Goal: Information Seeking & Learning: Find contact information

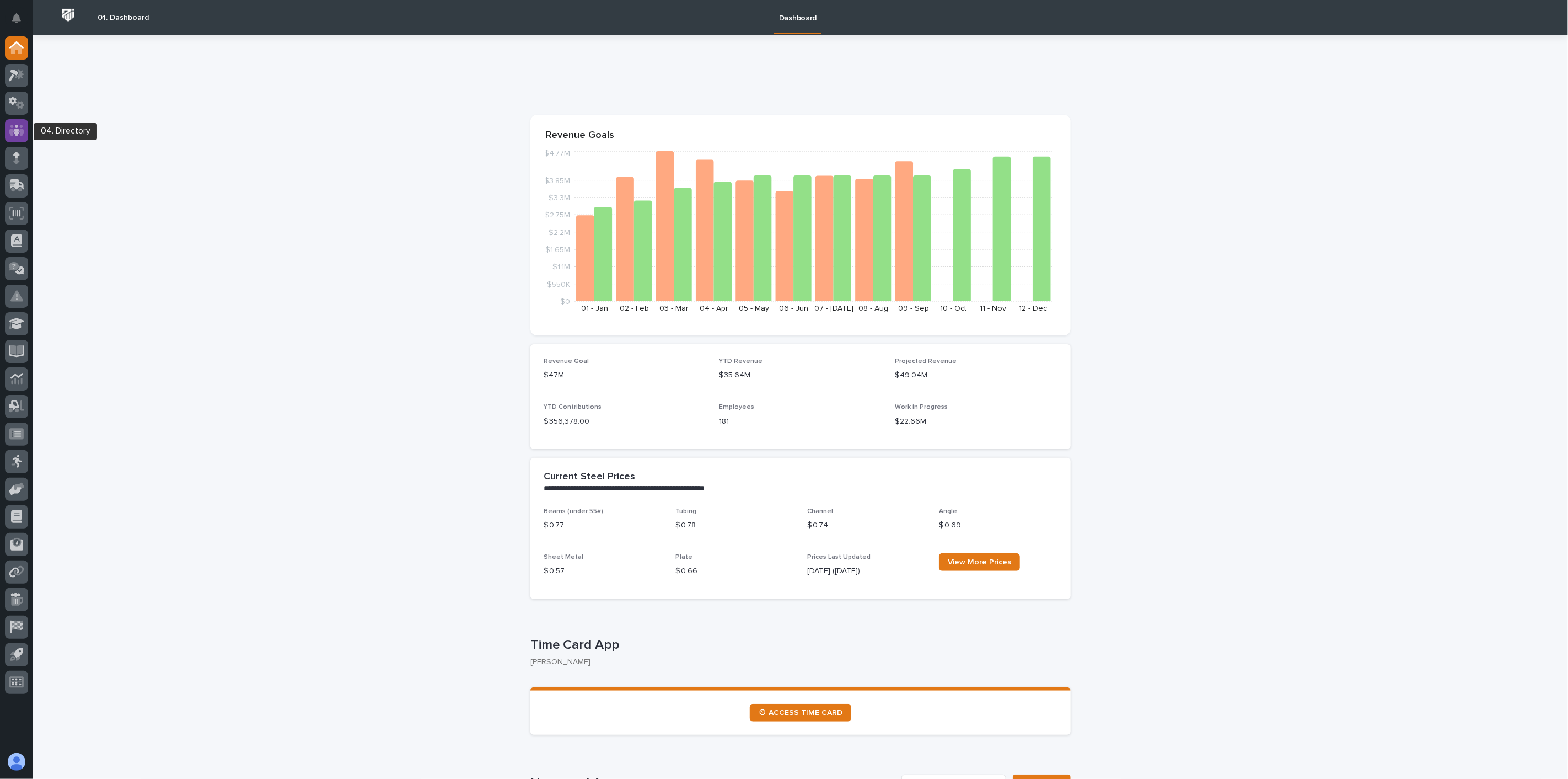
click at [19, 132] on icon at bounding box center [16, 130] width 7 height 11
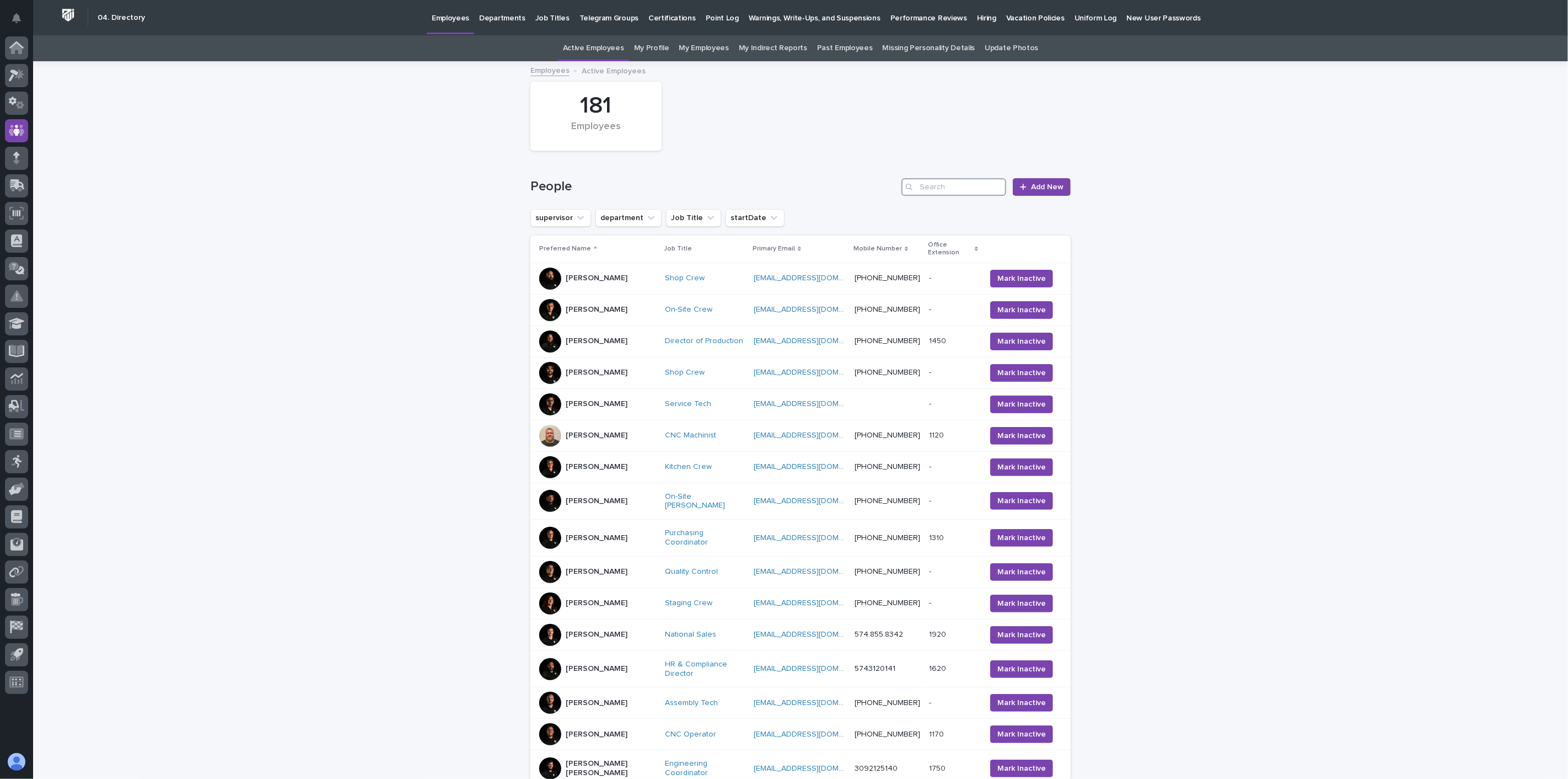
click at [962, 185] on input "Search" at bounding box center [954, 187] width 105 height 18
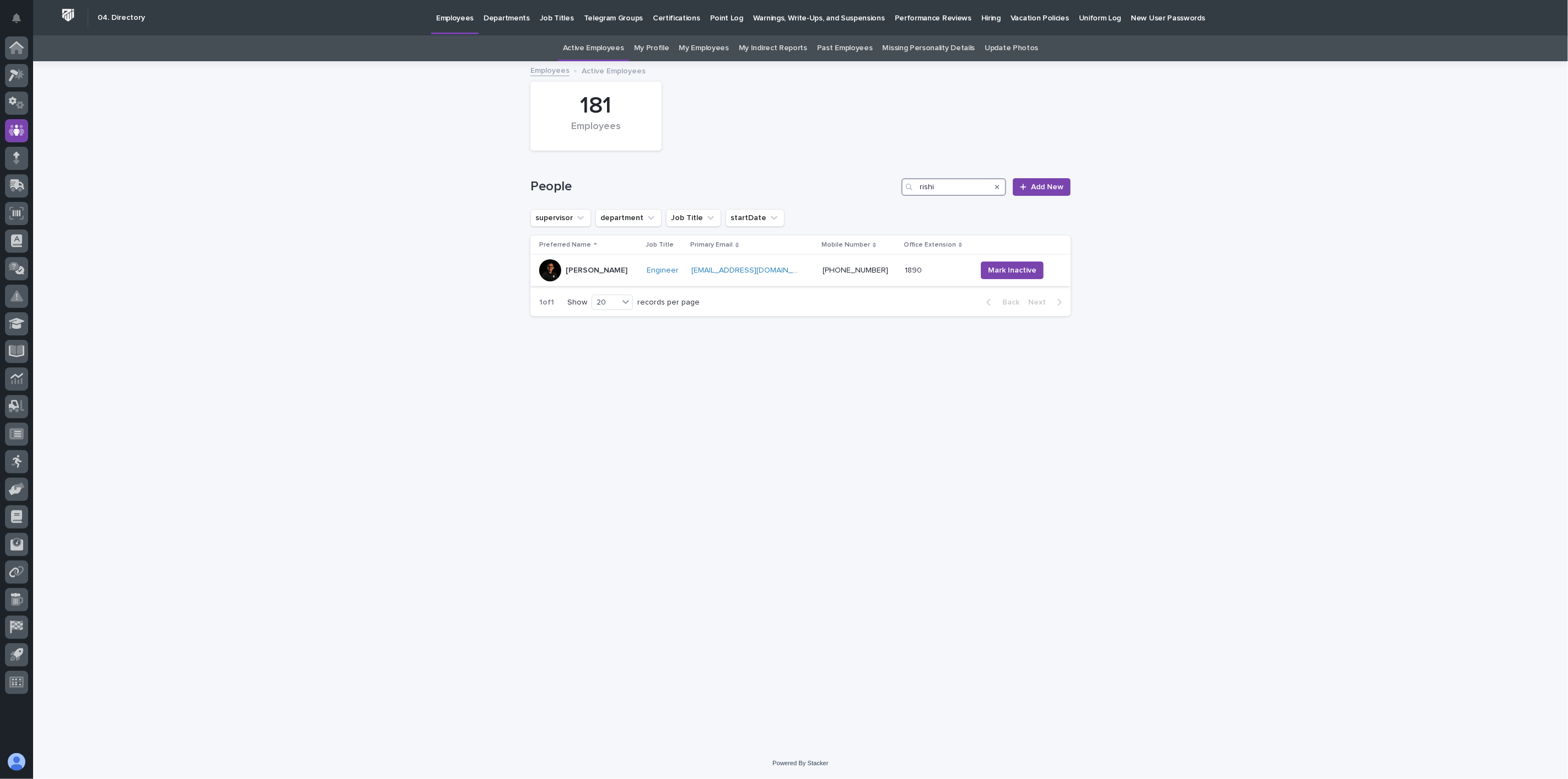
type input "rishi"
click at [617, 279] on div "[PERSON_NAME]" at bounding box center [589, 270] width 99 height 22
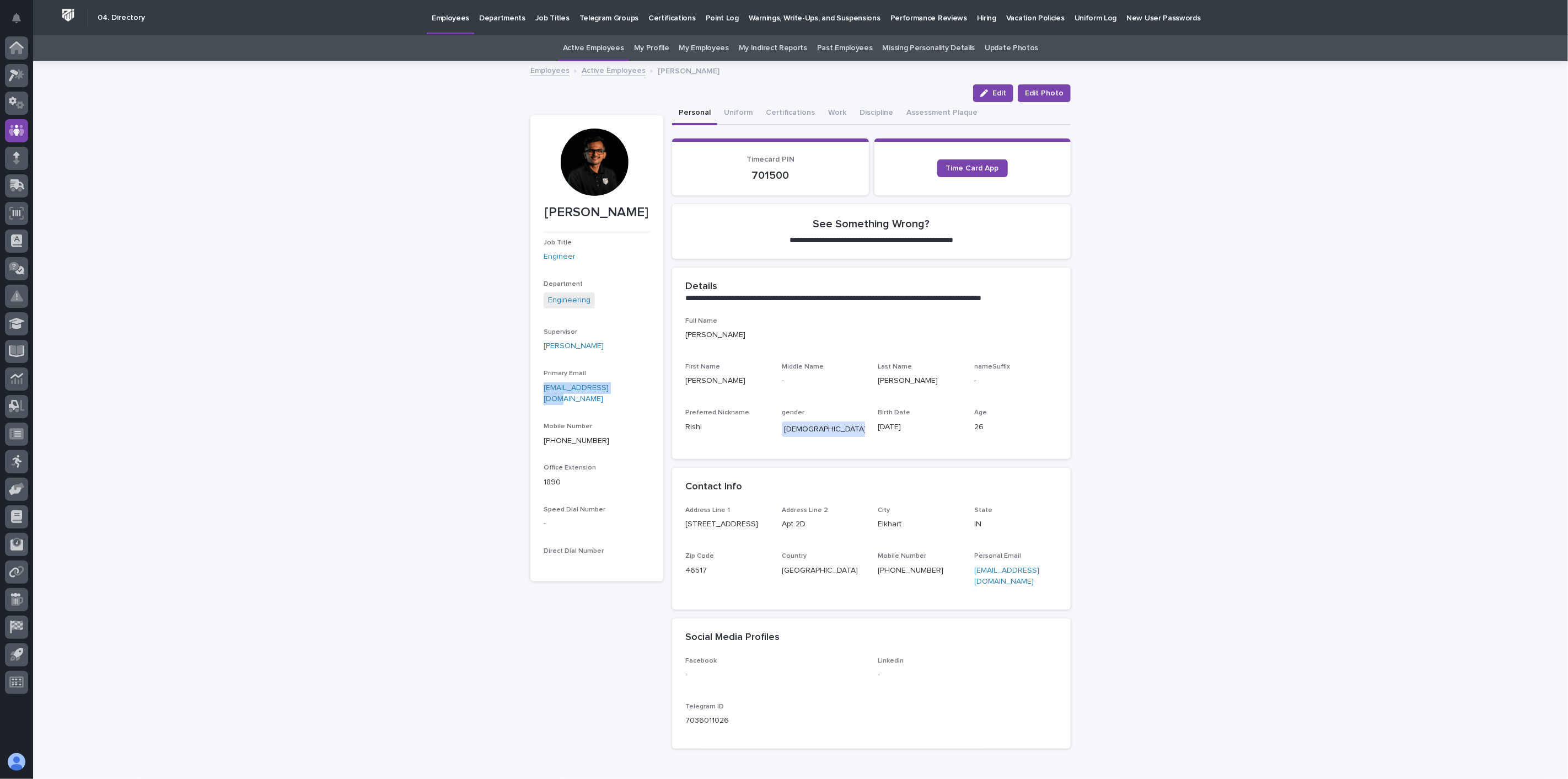
drag, startPoint x: 613, startPoint y: 389, endPoint x: 539, endPoint y: 390, distance: 74.0
click at [544, 390] on p "[EMAIL_ADDRESS][DOMAIN_NAME]" at bounding box center [597, 394] width 107 height 23
copy link "[EMAIL_ADDRESS][DOMAIN_NAME]"
drag, startPoint x: 929, startPoint y: 570, endPoint x: 870, endPoint y: 569, distance: 59.0
click at [870, 569] on div "Address Line 1 [STREET_ADDRESS][US_STATE] Mobile Number [PHONE_NUMBER] Personal…" at bounding box center [871, 551] width 372 height 90
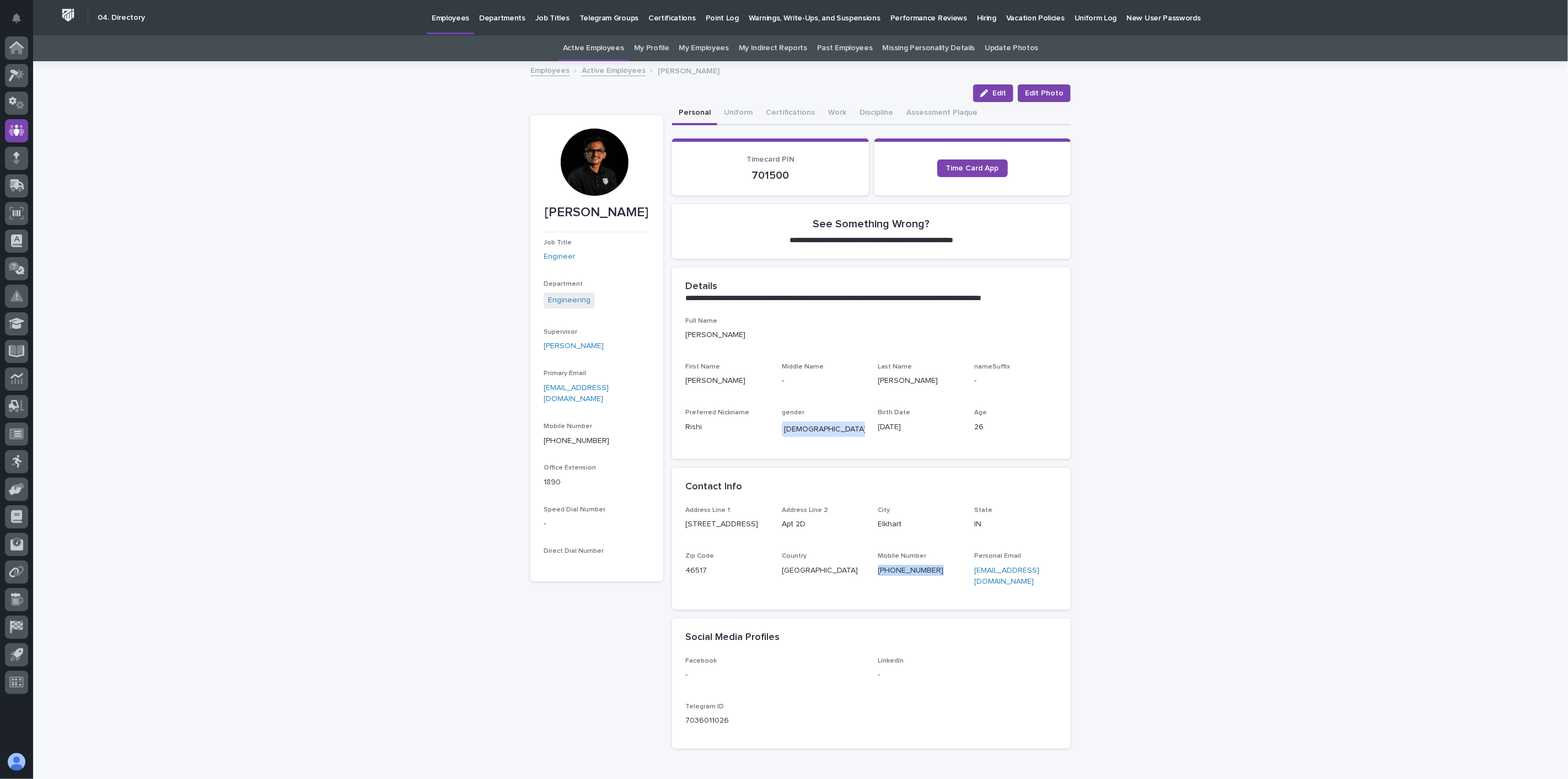
copy link "[PHONE_NUMBER]"
drag, startPoint x: 619, startPoint y: 386, endPoint x: 514, endPoint y: 394, distance: 105.3
click at [514, 394] on div "**********" at bounding box center [800, 437] width 1535 height 750
copy link "[EMAIL_ADDRESS][DOMAIN_NAME]"
drag, startPoint x: 923, startPoint y: 568, endPoint x: 872, endPoint y: 571, distance: 51.1
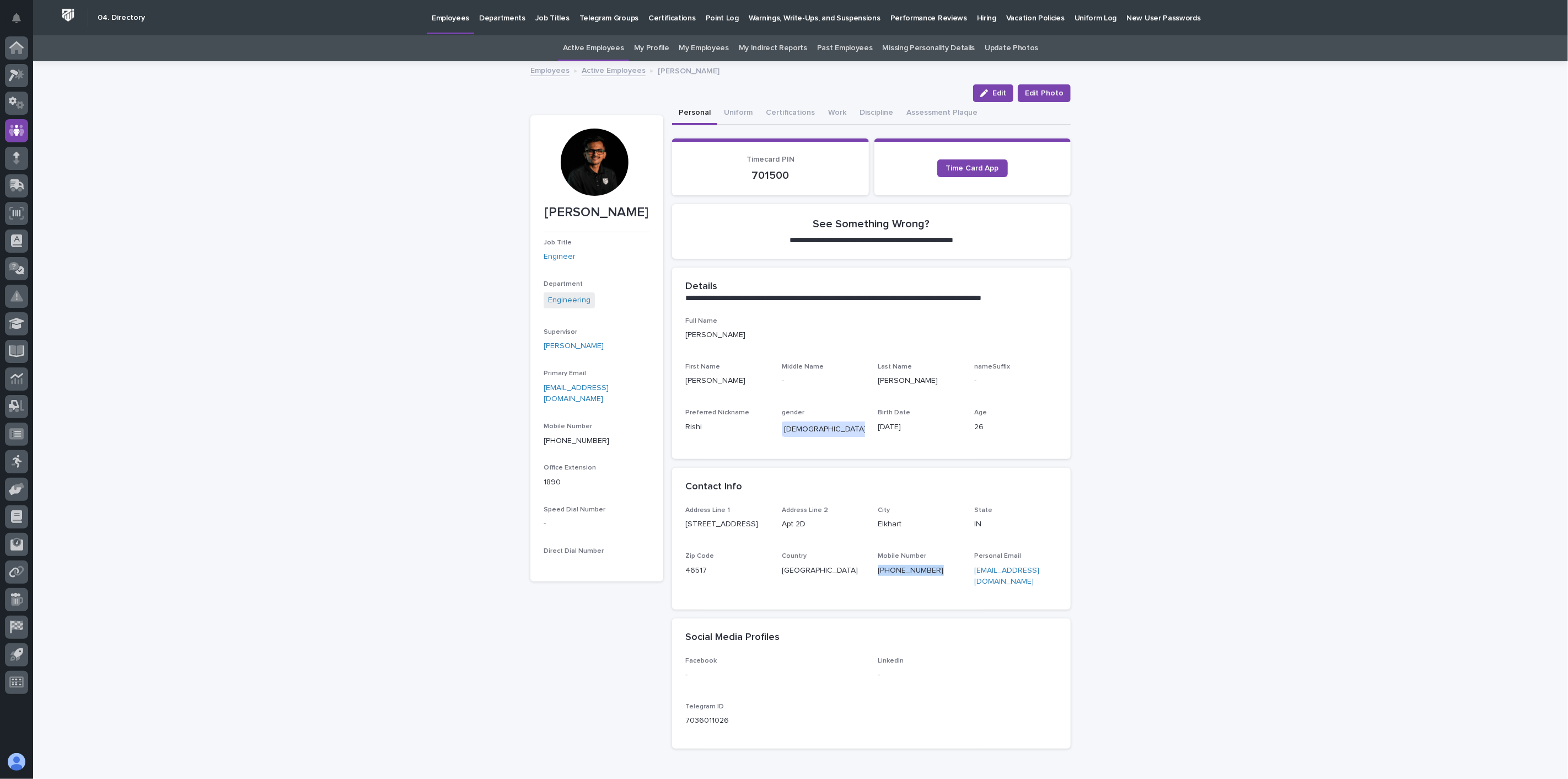
click at [872, 571] on div "Address Line 1 [STREET_ADDRESS][US_STATE] Mobile Number [PHONE_NUMBER] Personal…" at bounding box center [871, 551] width 372 height 90
copy link "[PHONE_NUMBER]"
click at [547, 73] on link "Employees" at bounding box center [550, 69] width 39 height 13
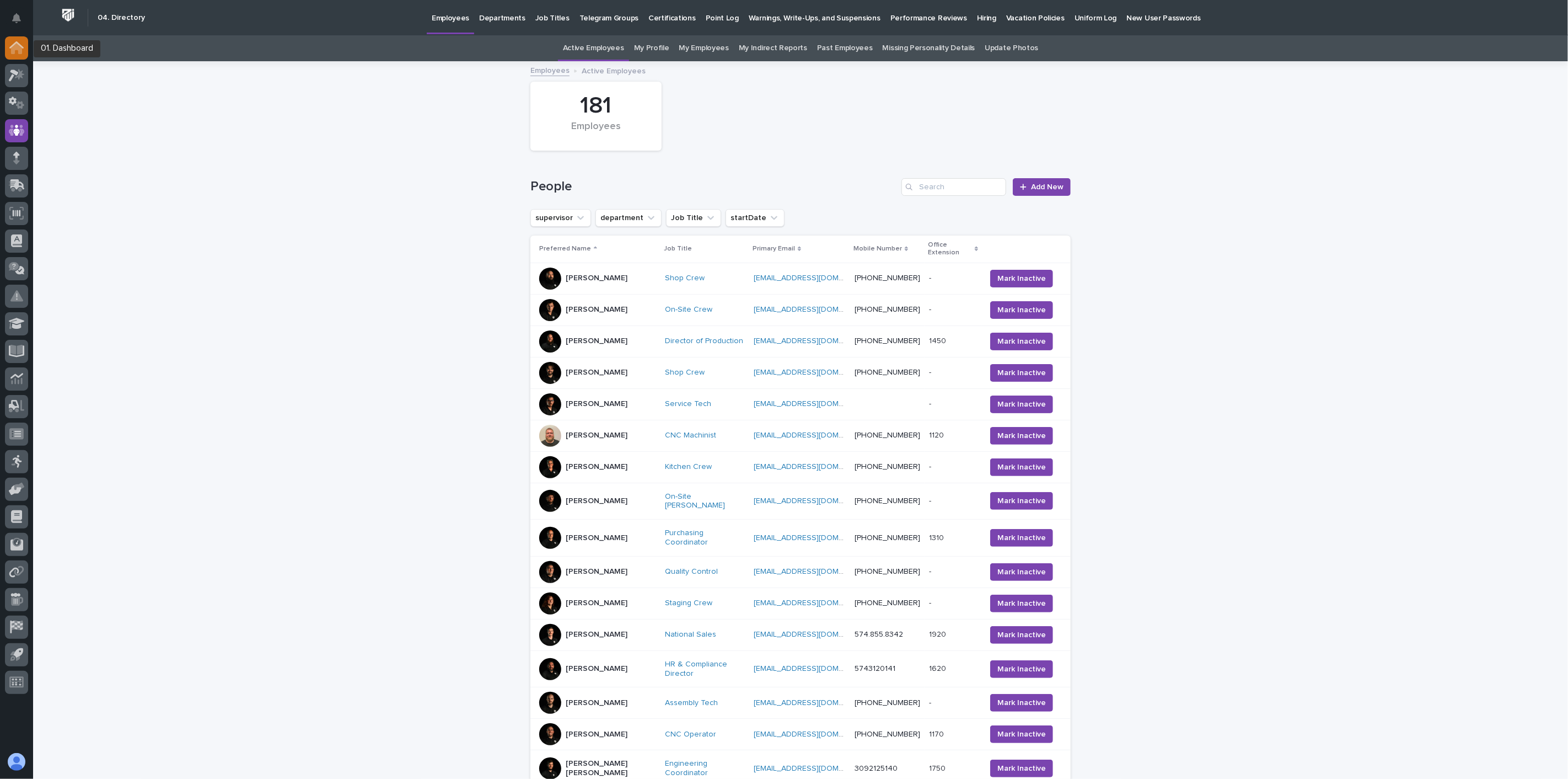
click at [22, 50] on icon at bounding box center [16, 49] width 11 height 11
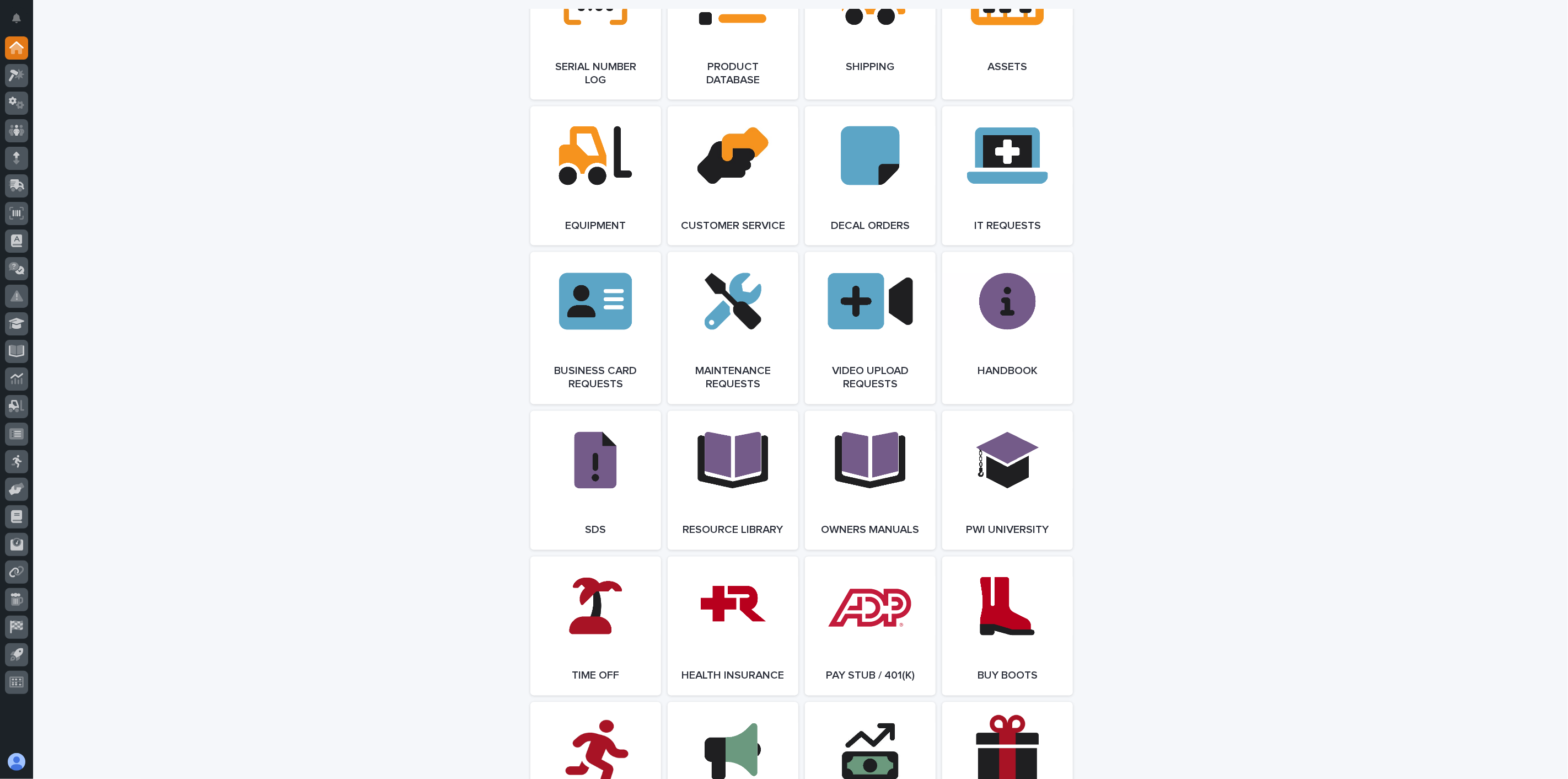
scroll to position [1532, 0]
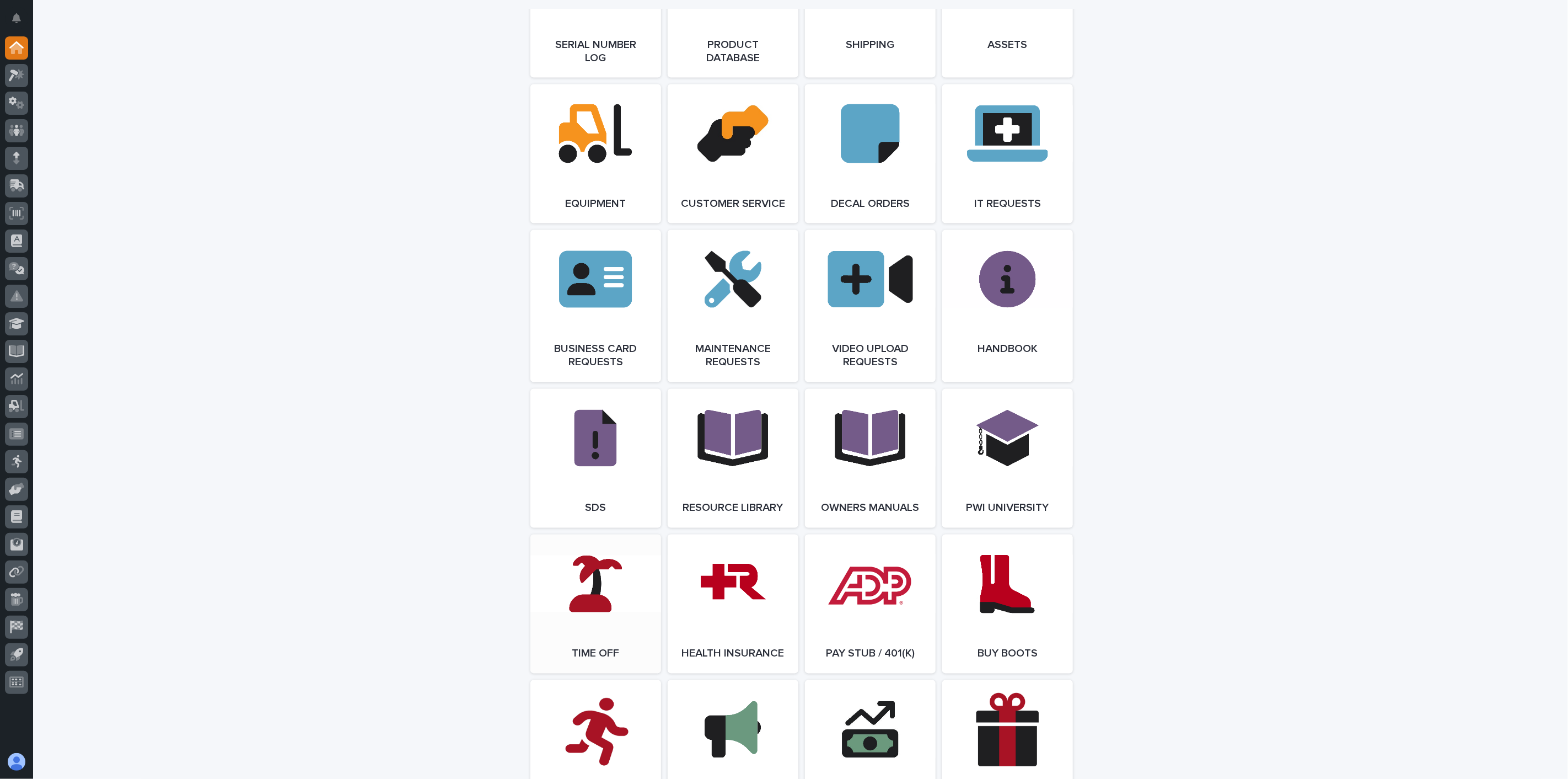
click at [607, 616] on link "Open Link" at bounding box center [595, 604] width 131 height 139
click at [15, 127] on icon at bounding box center [16, 130] width 7 height 11
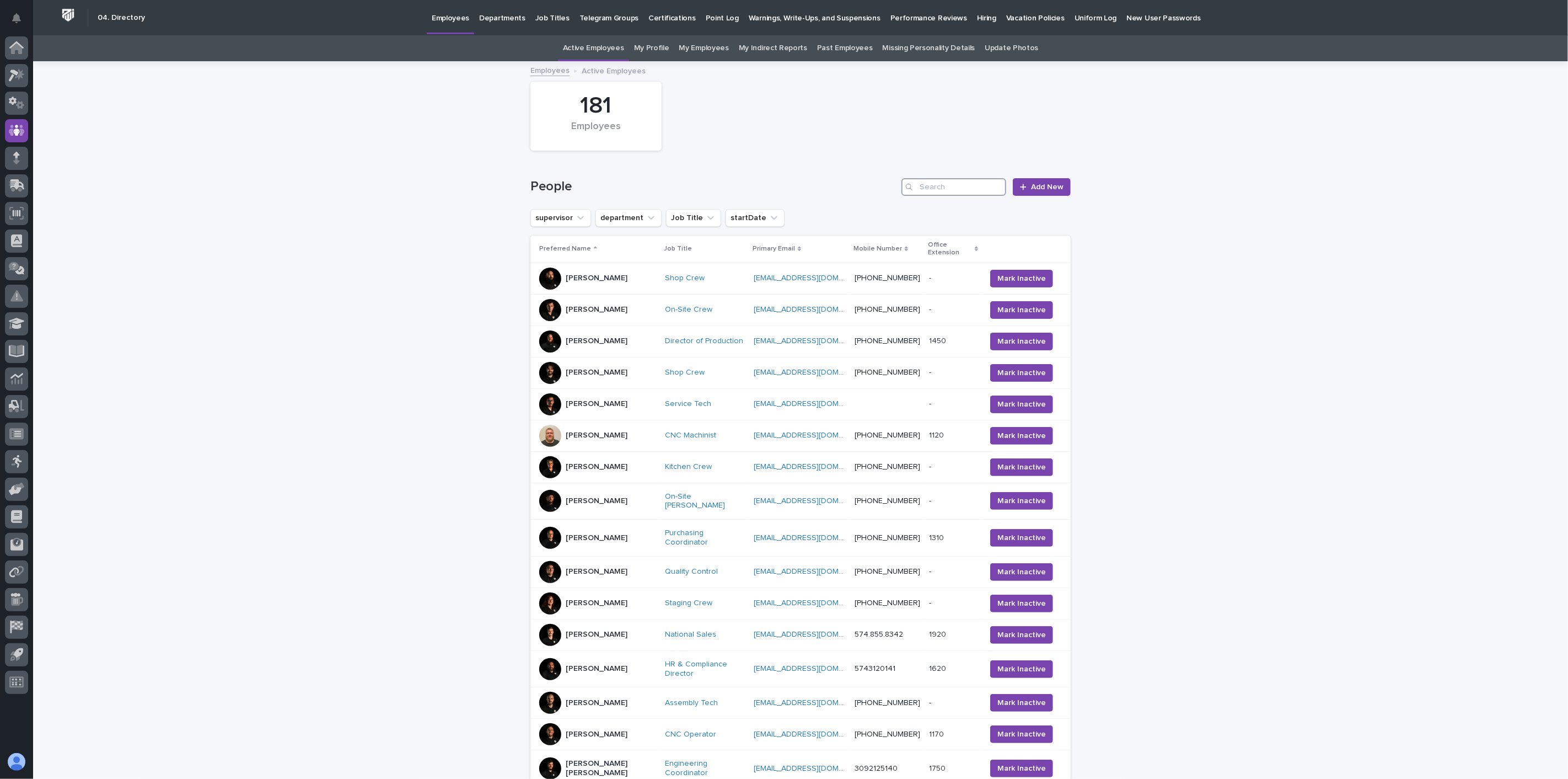
click at [981, 189] on input "Search" at bounding box center [954, 187] width 105 height 18
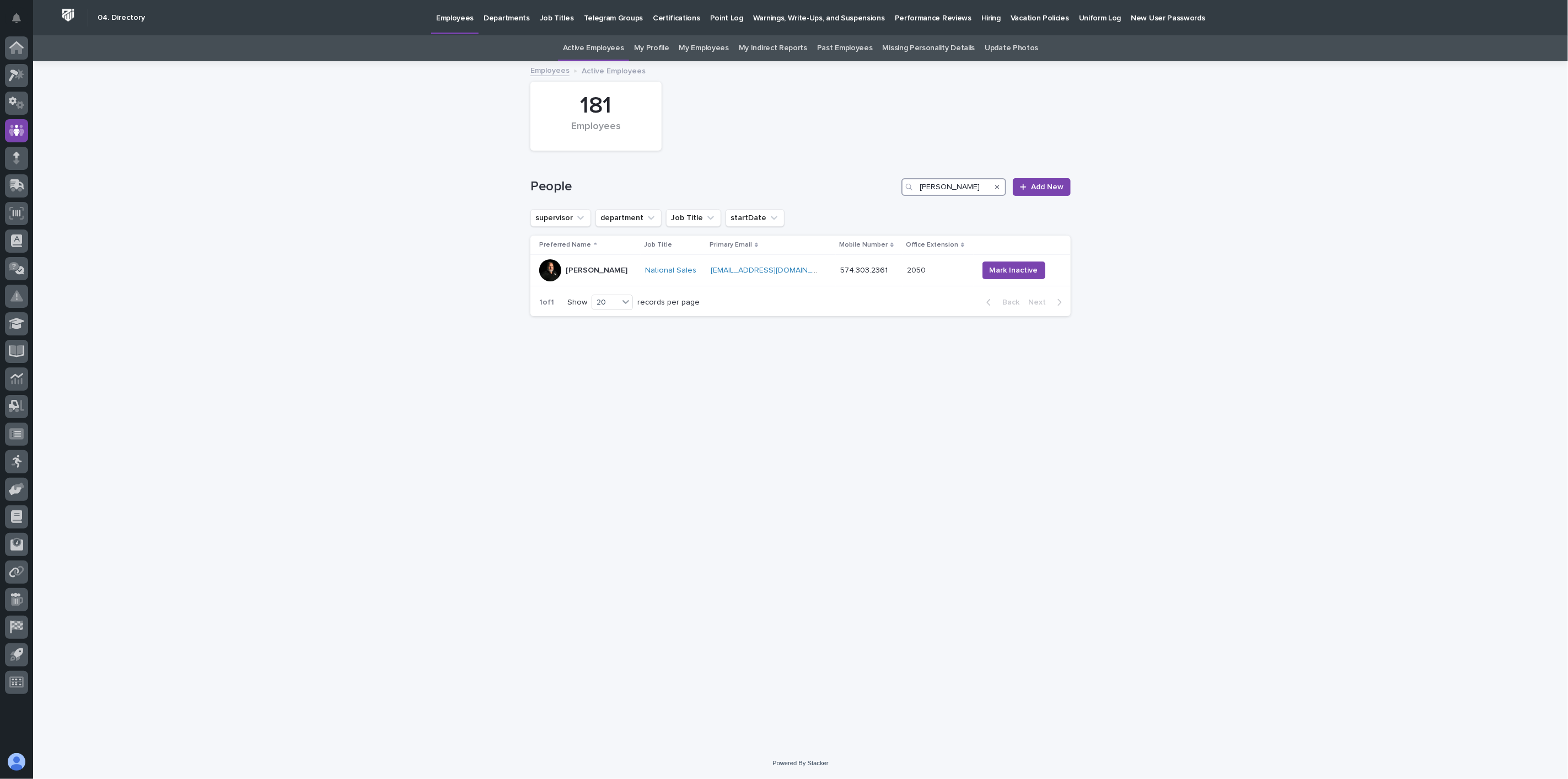
type input "[PERSON_NAME]"
click at [623, 275] on div "[PERSON_NAME]" at bounding box center [587, 270] width 97 height 22
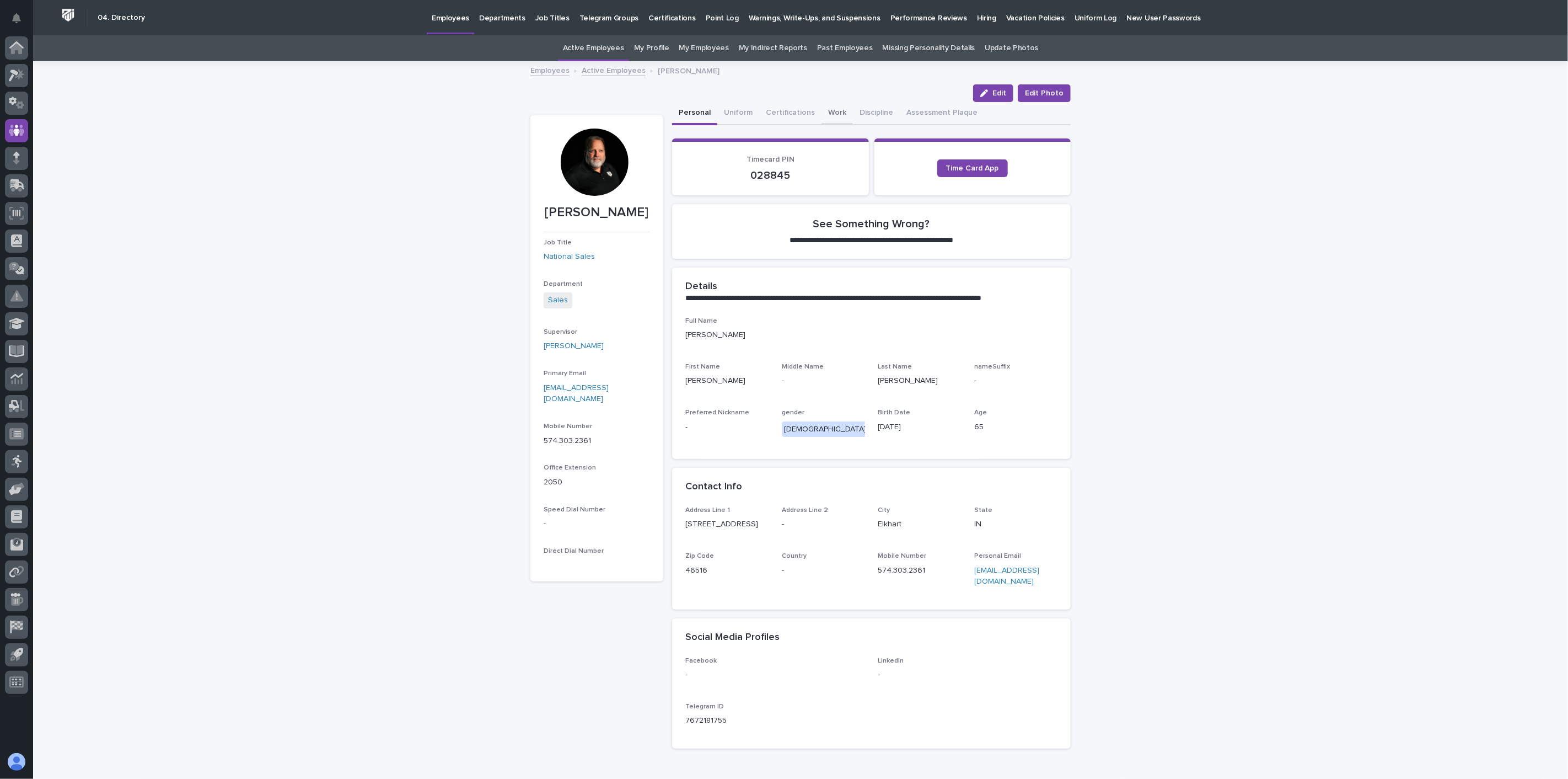
click at [822, 114] on button "Work" at bounding box center [838, 114] width 32 height 23
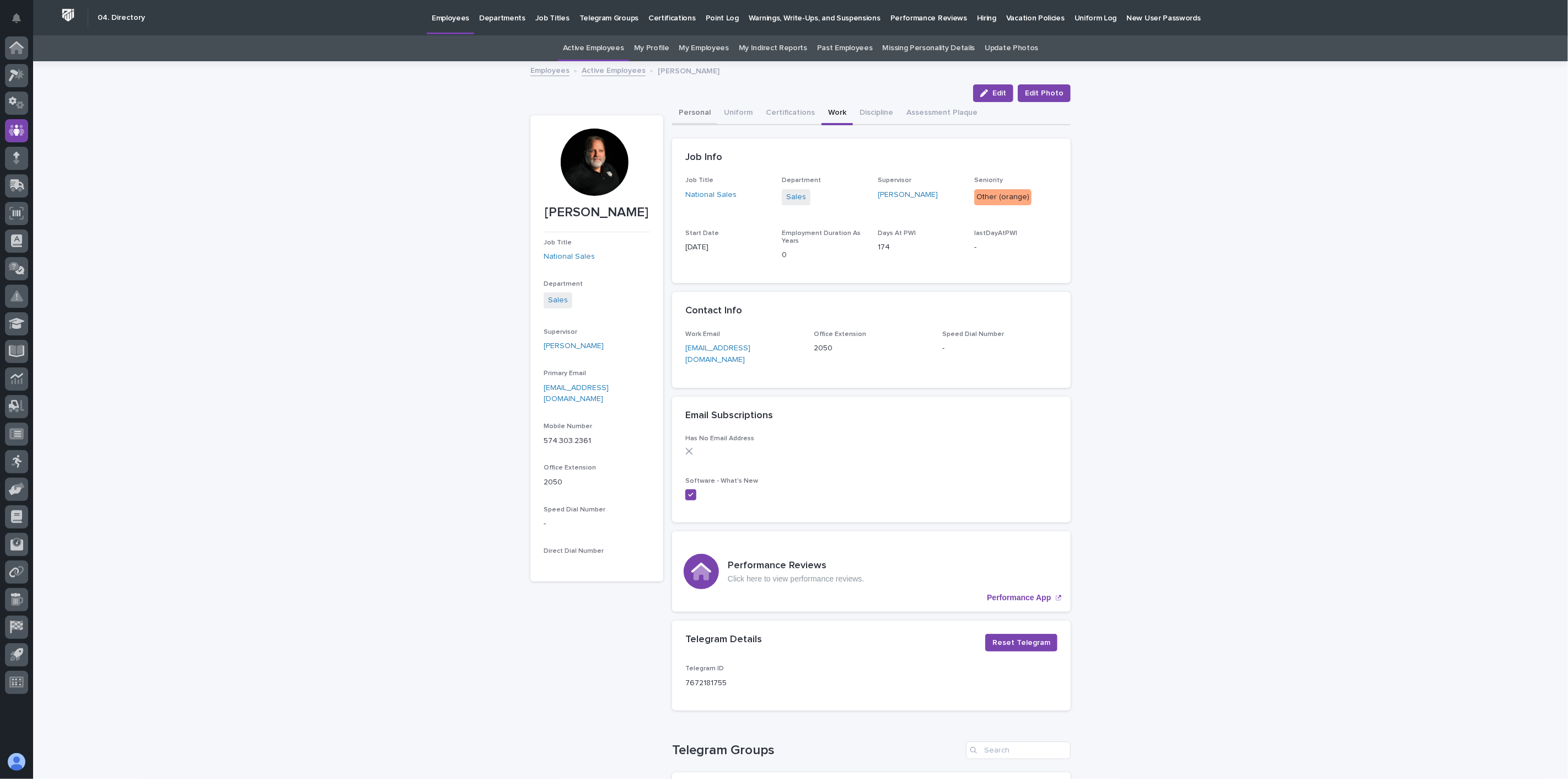
click at [700, 108] on button "Personal" at bounding box center [695, 114] width 45 height 23
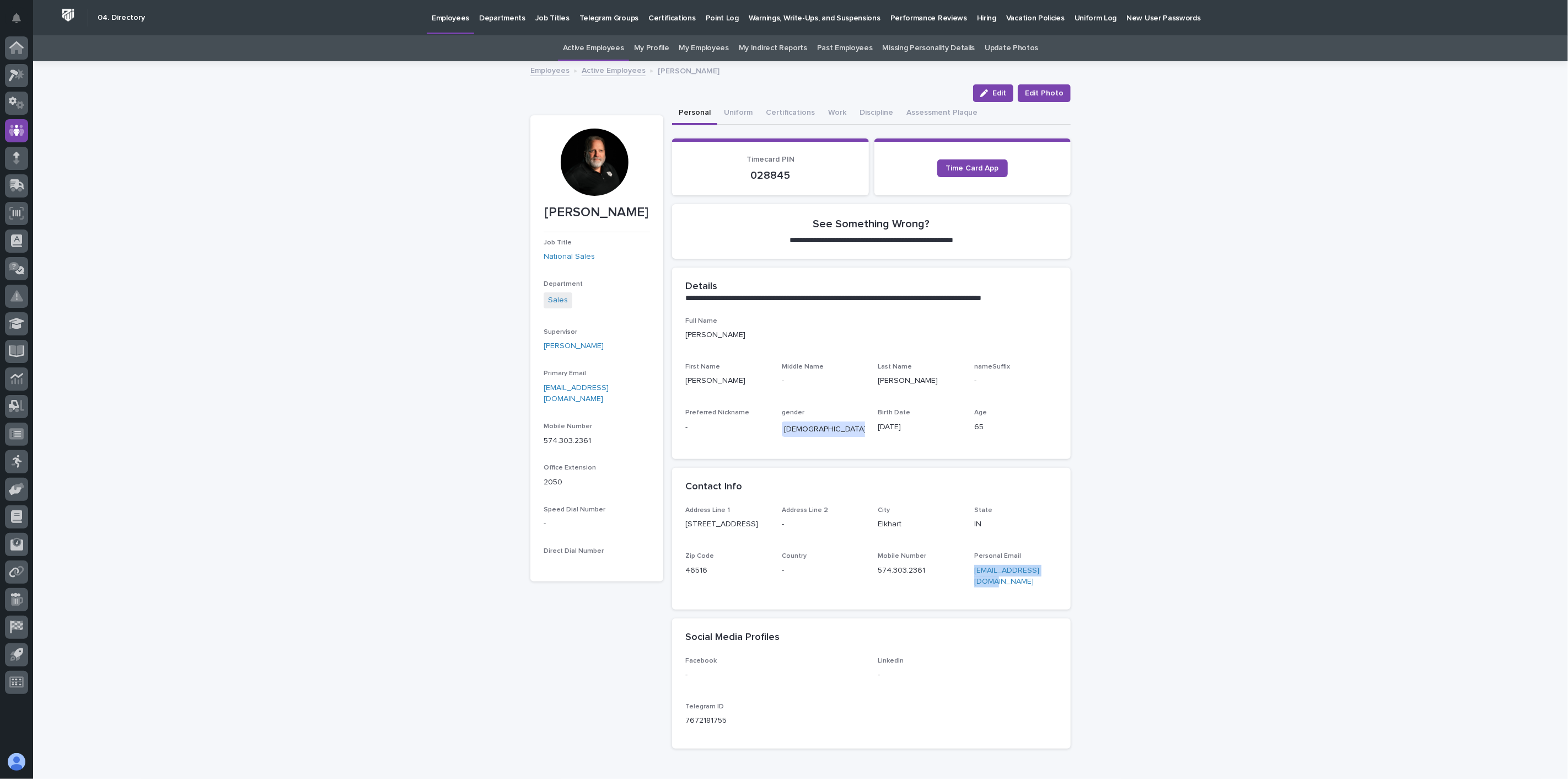
drag, startPoint x: 964, startPoint y: 569, endPoint x: 1048, endPoint y: 571, distance: 84.0
click at [1048, 571] on div "Address Line [GEOGRAPHIC_DATA][STREET_ADDRESS] Address Line 2 - [GEOGRAPHIC_DAT…" at bounding box center [871, 551] width 372 height 90
copy link "[EMAIL_ADDRESS][DOMAIN_NAME]"
click at [614, 72] on link "Active Employees" at bounding box center [614, 69] width 64 height 13
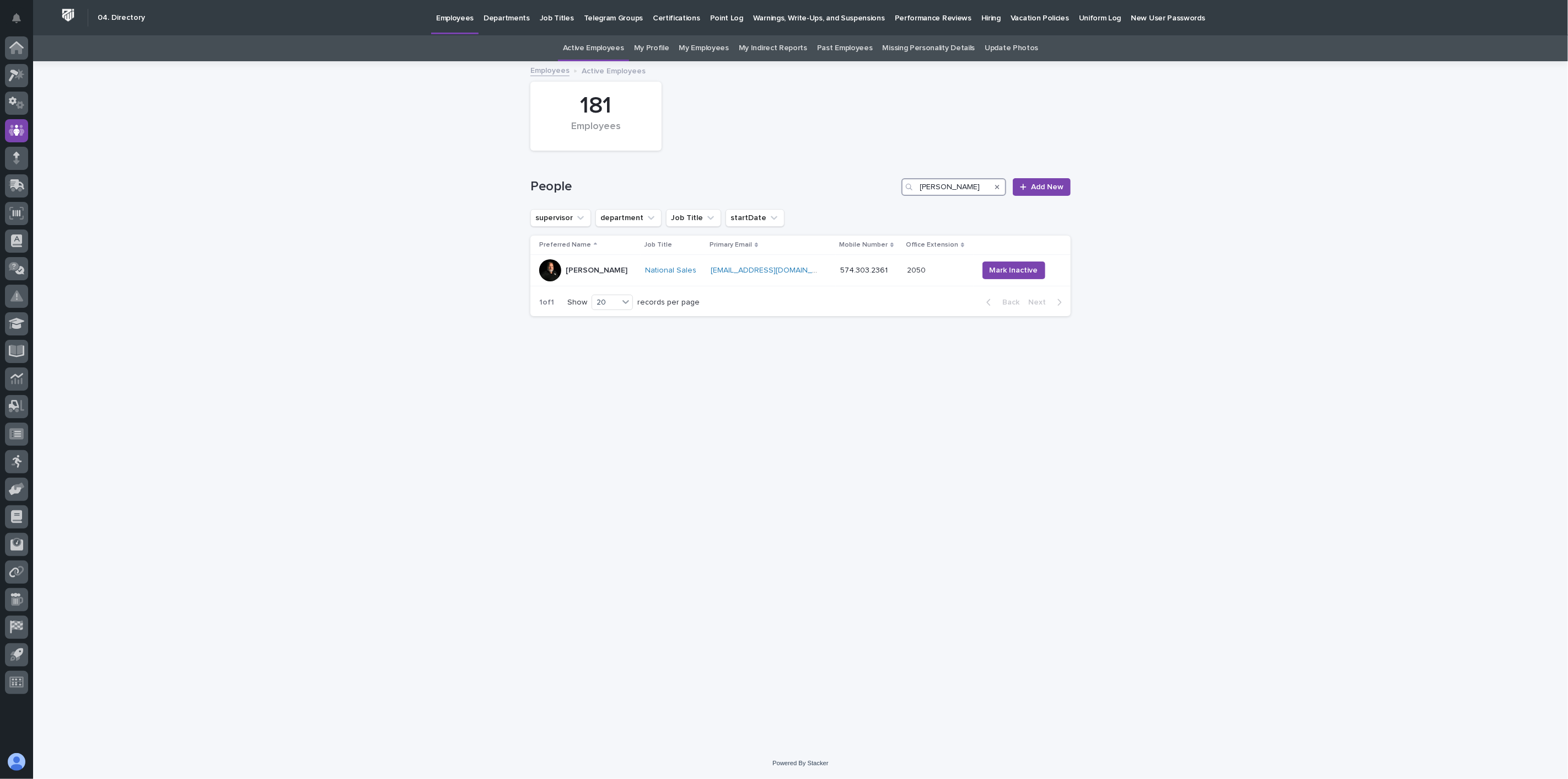
drag, startPoint x: 965, startPoint y: 185, endPoint x: 874, endPoint y: 178, distance: 91.3
click at [874, 178] on div "People [PERSON_NAME] Add New" at bounding box center [800, 187] width 541 height 18
drag, startPoint x: 938, startPoint y: 188, endPoint x: 872, endPoint y: 184, distance: 66.1
click at [872, 184] on div "People madh Add New" at bounding box center [800, 187] width 541 height 18
type input "madh"
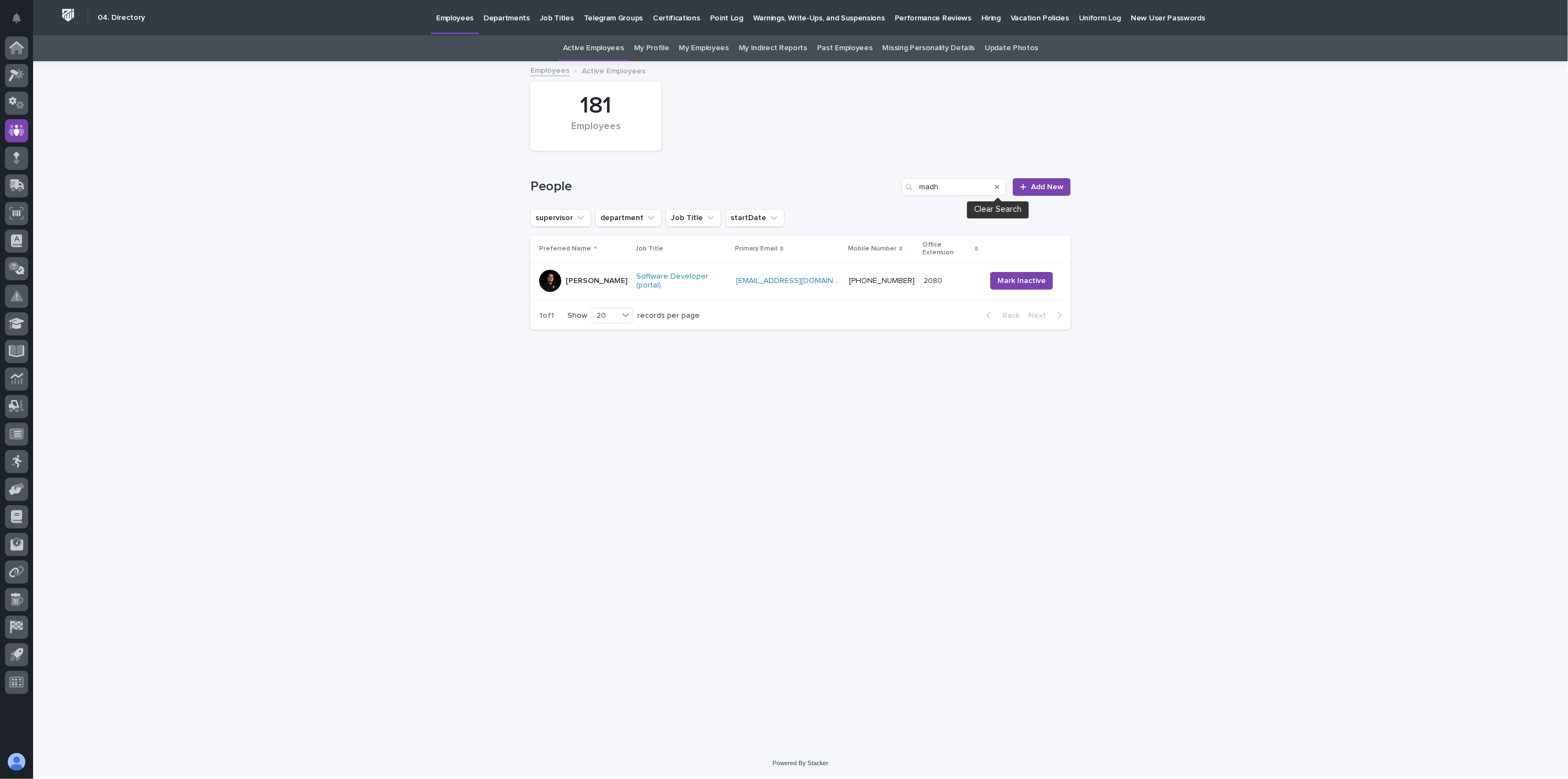
click at [998, 188] on icon "Search" at bounding box center [997, 187] width 4 height 7
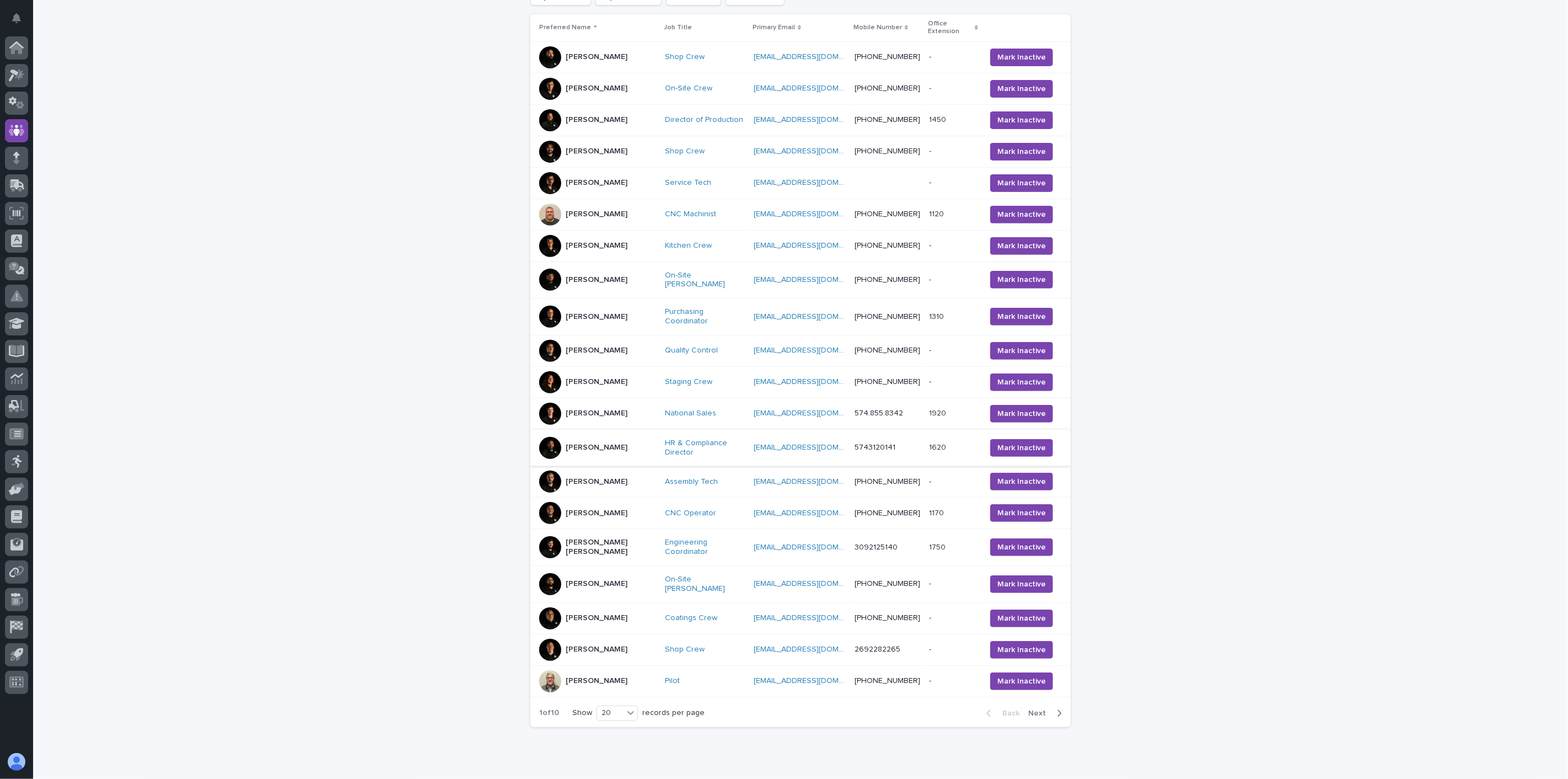
scroll to position [231, 0]
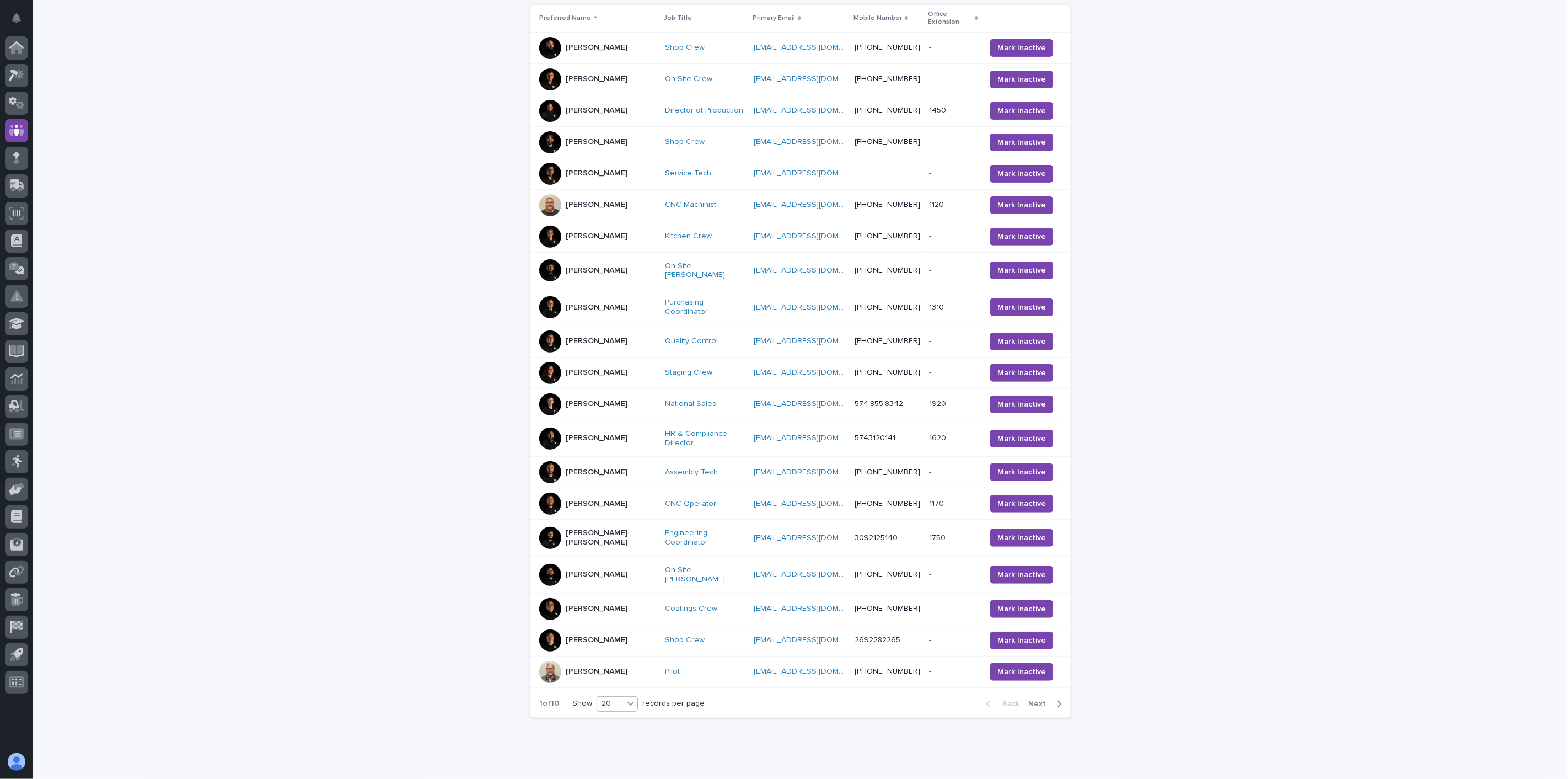
click at [630, 698] on icon at bounding box center [631, 703] width 11 height 11
click at [618, 712] on div "30" at bounding box center [614, 711] width 40 height 13
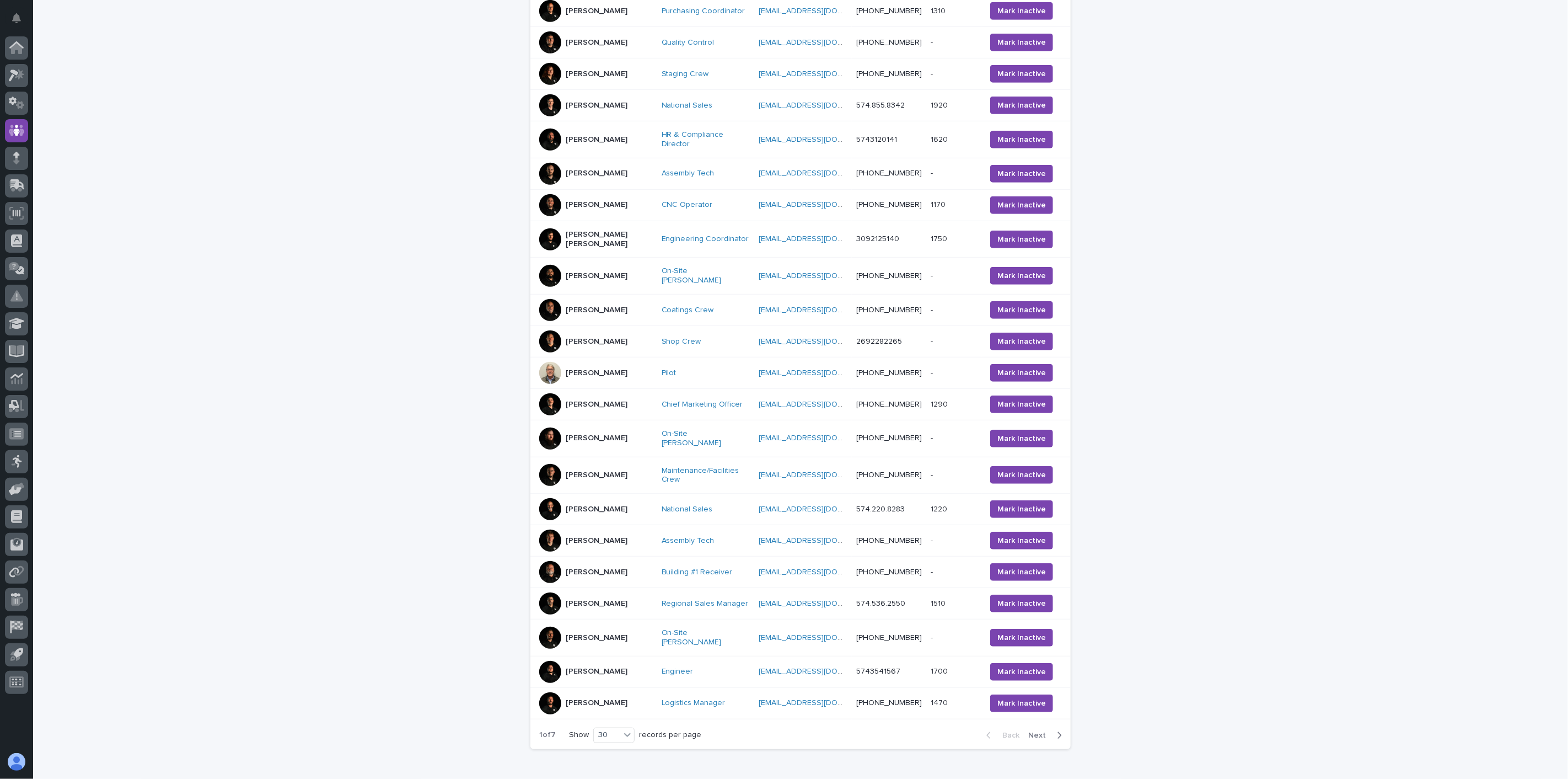
scroll to position [569, 0]
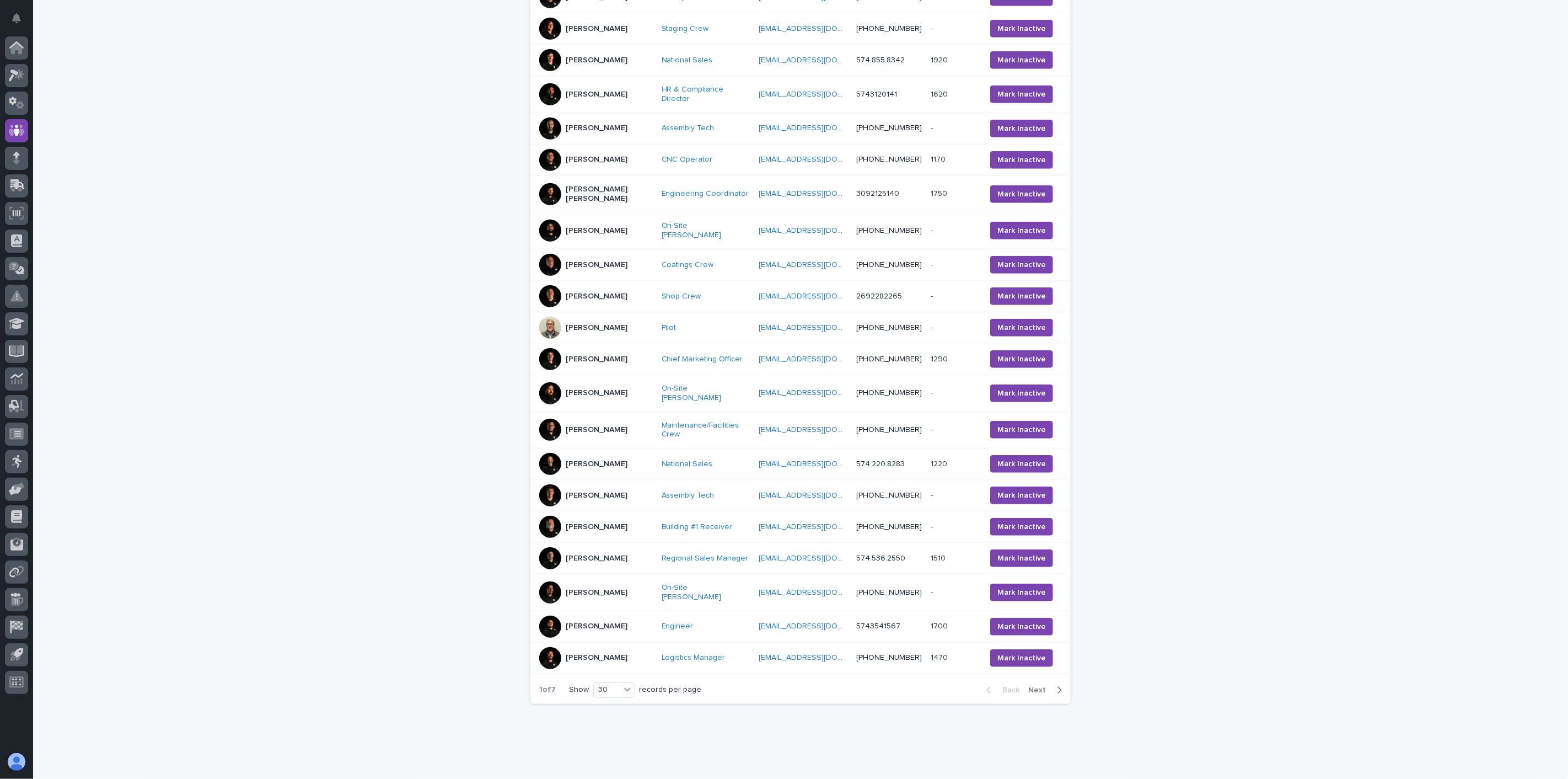
click at [1034, 686] on span "Next" at bounding box center [1040, 690] width 24 height 8
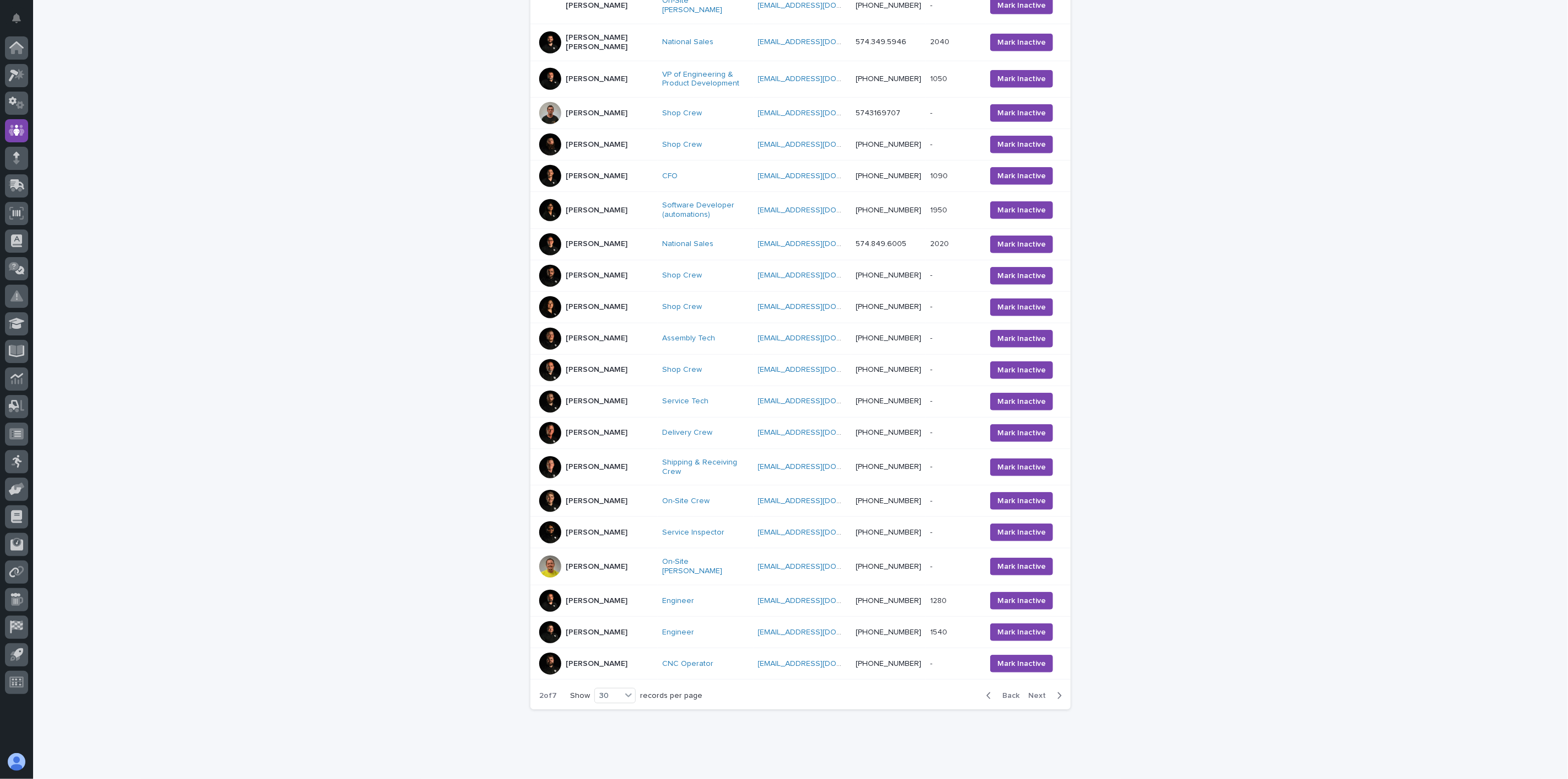
scroll to position [575, 0]
click at [1033, 691] on span "Next" at bounding box center [1040, 695] width 24 height 8
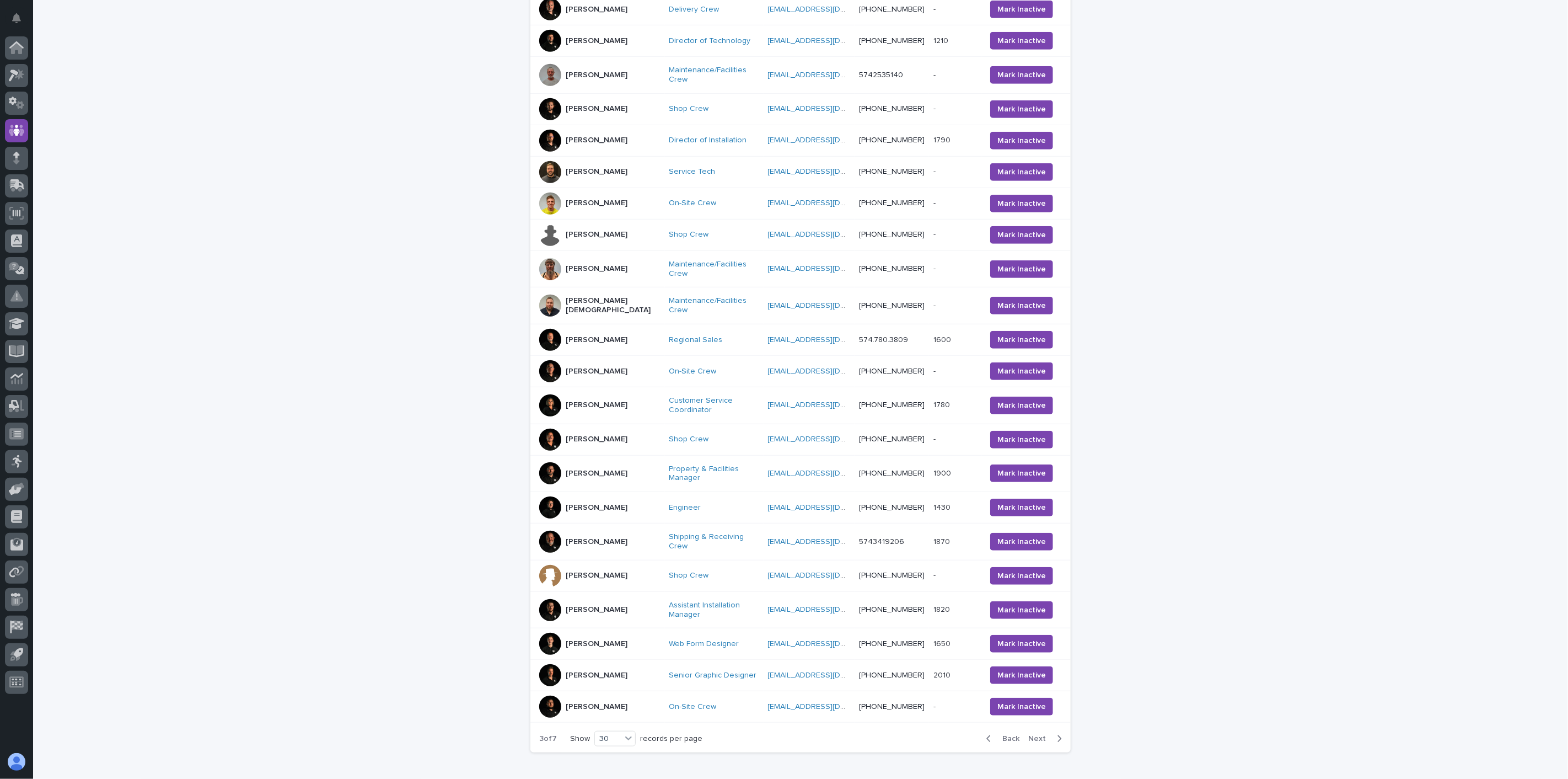
scroll to position [546, 0]
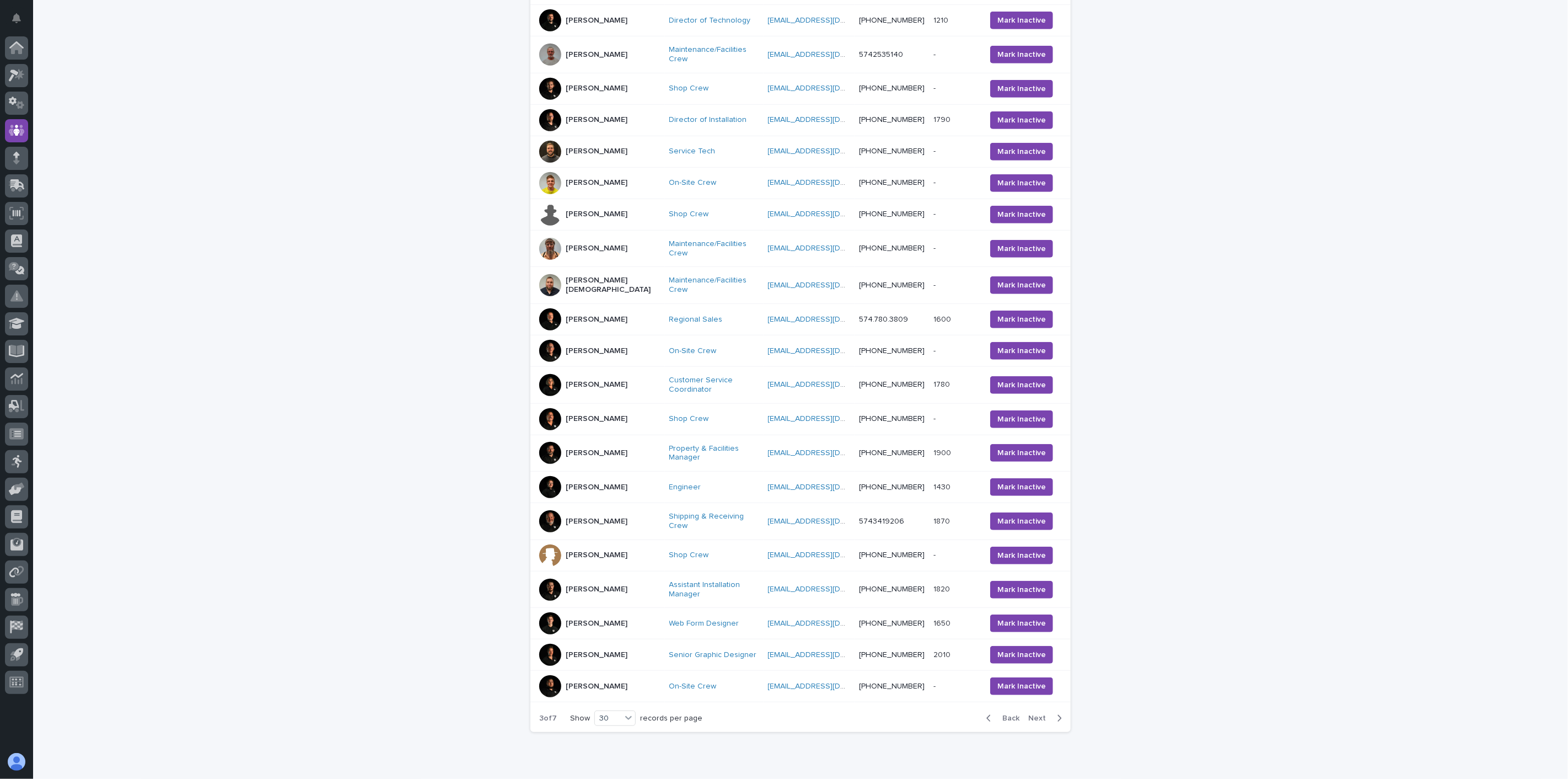
click at [1037, 714] on span "Next" at bounding box center [1040, 718] width 24 height 8
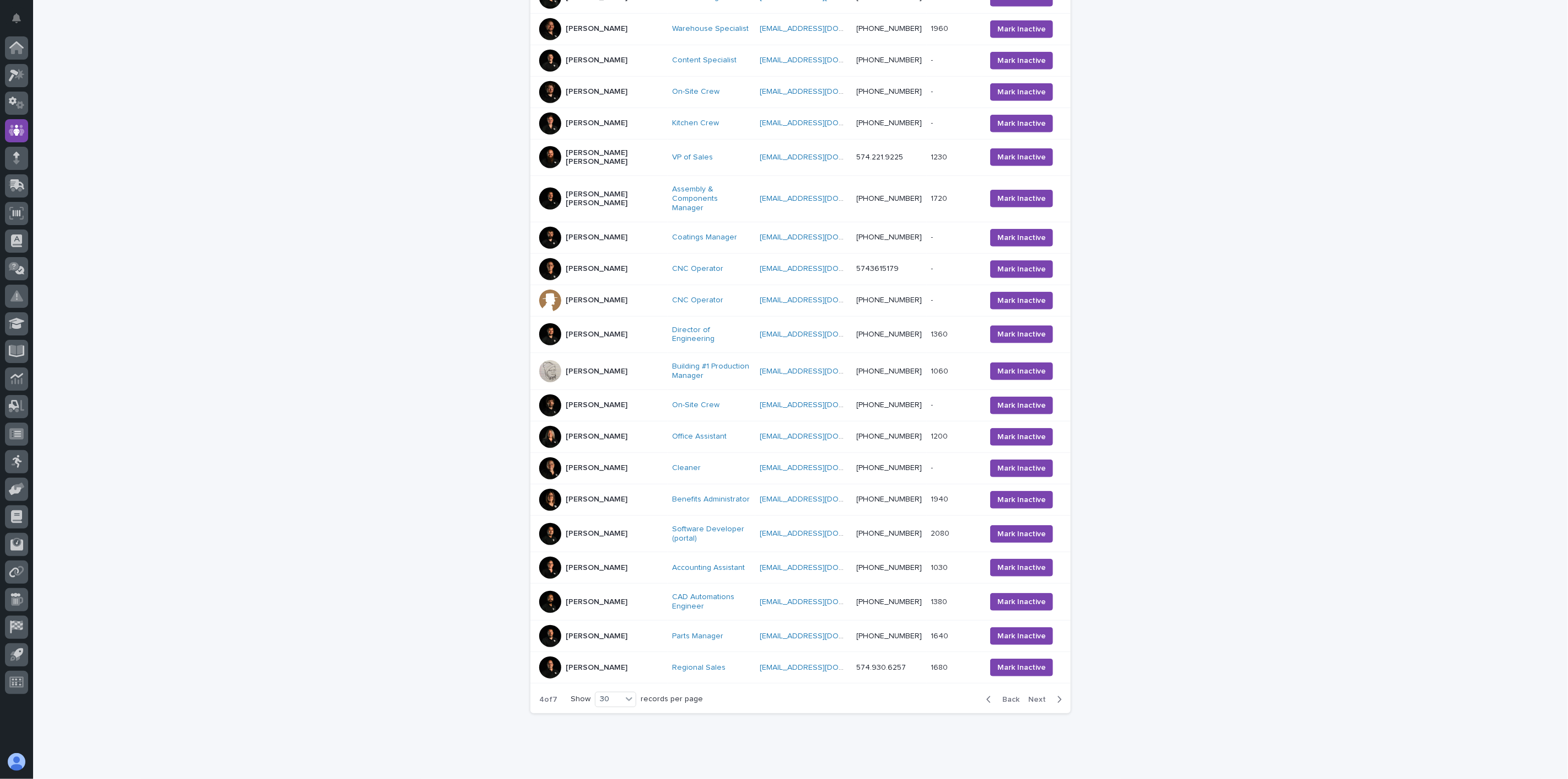
scroll to position [591, 0]
click at [1034, 695] on span "Next" at bounding box center [1040, 699] width 24 height 8
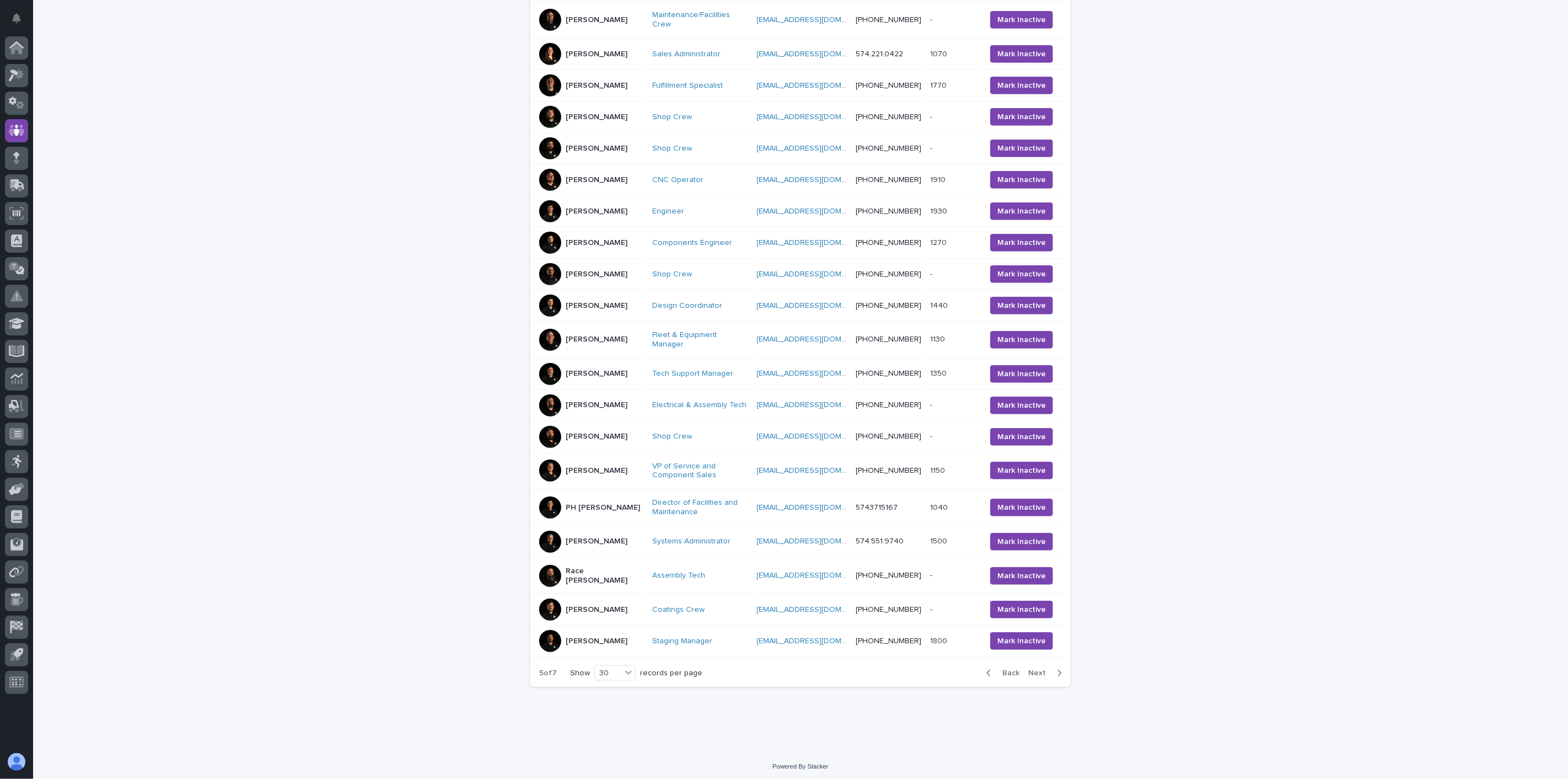
scroll to position [622, 0]
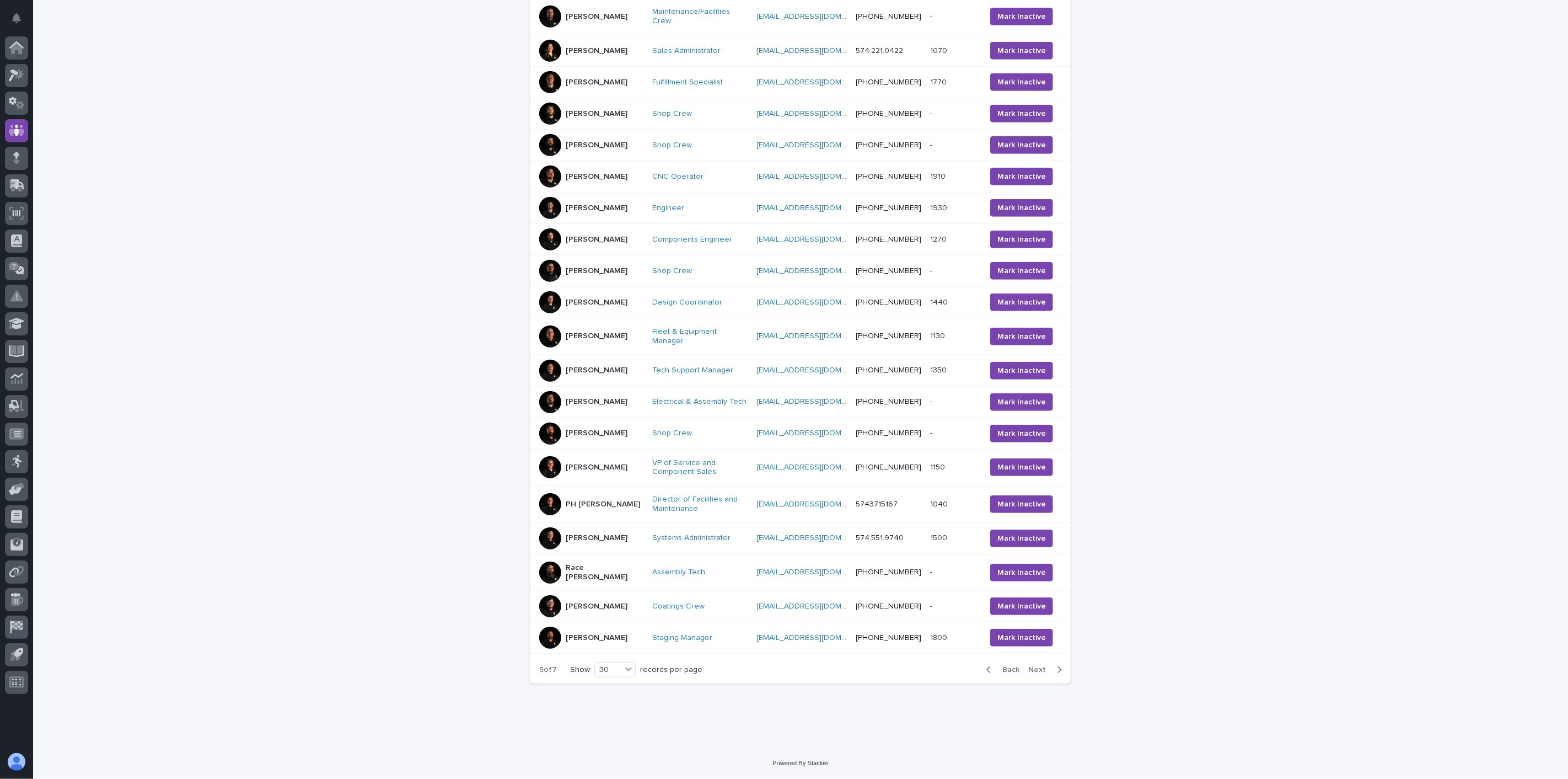
click at [1031, 666] on span "Next" at bounding box center [1040, 669] width 24 height 8
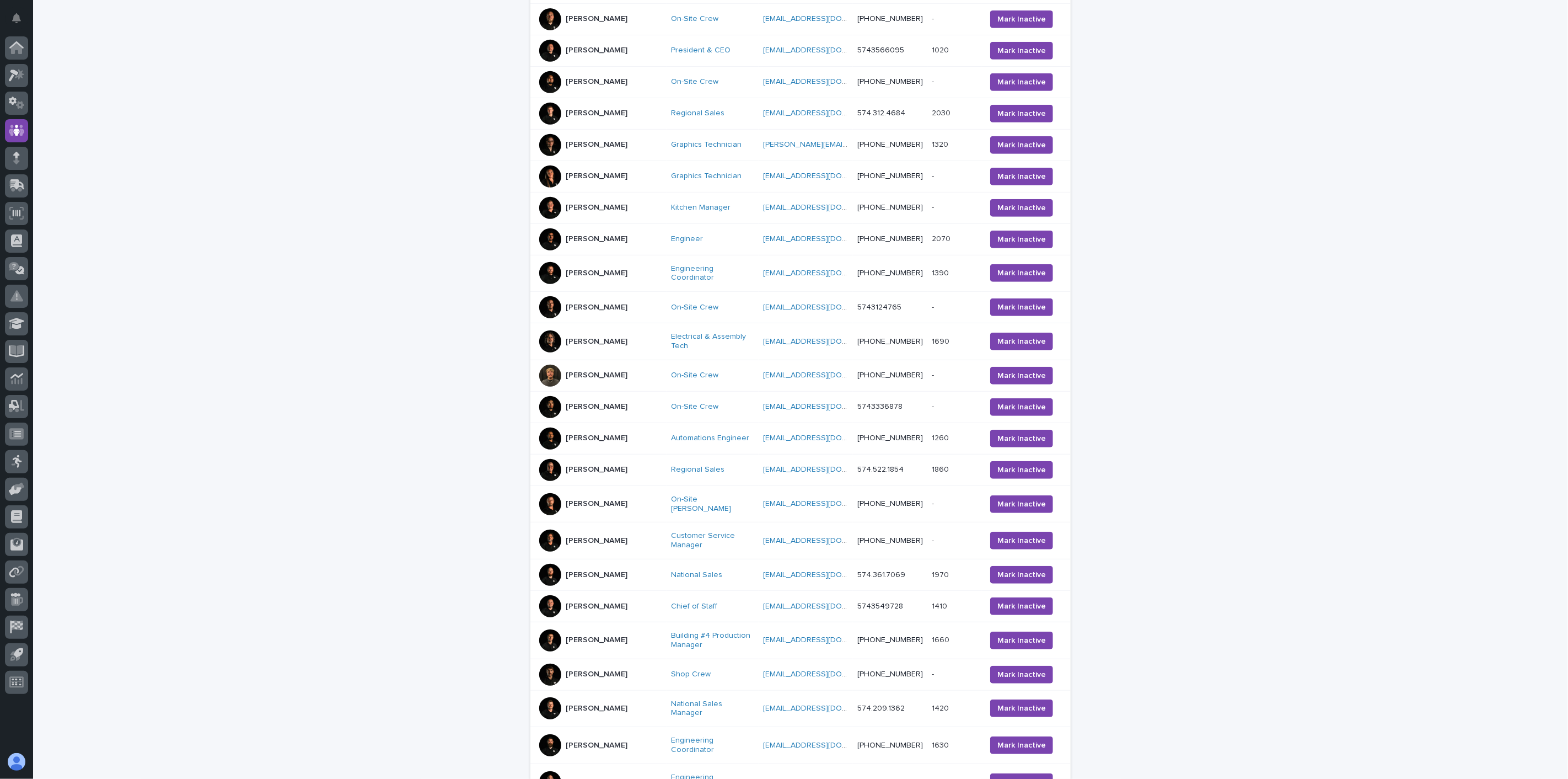
scroll to position [585, 0]
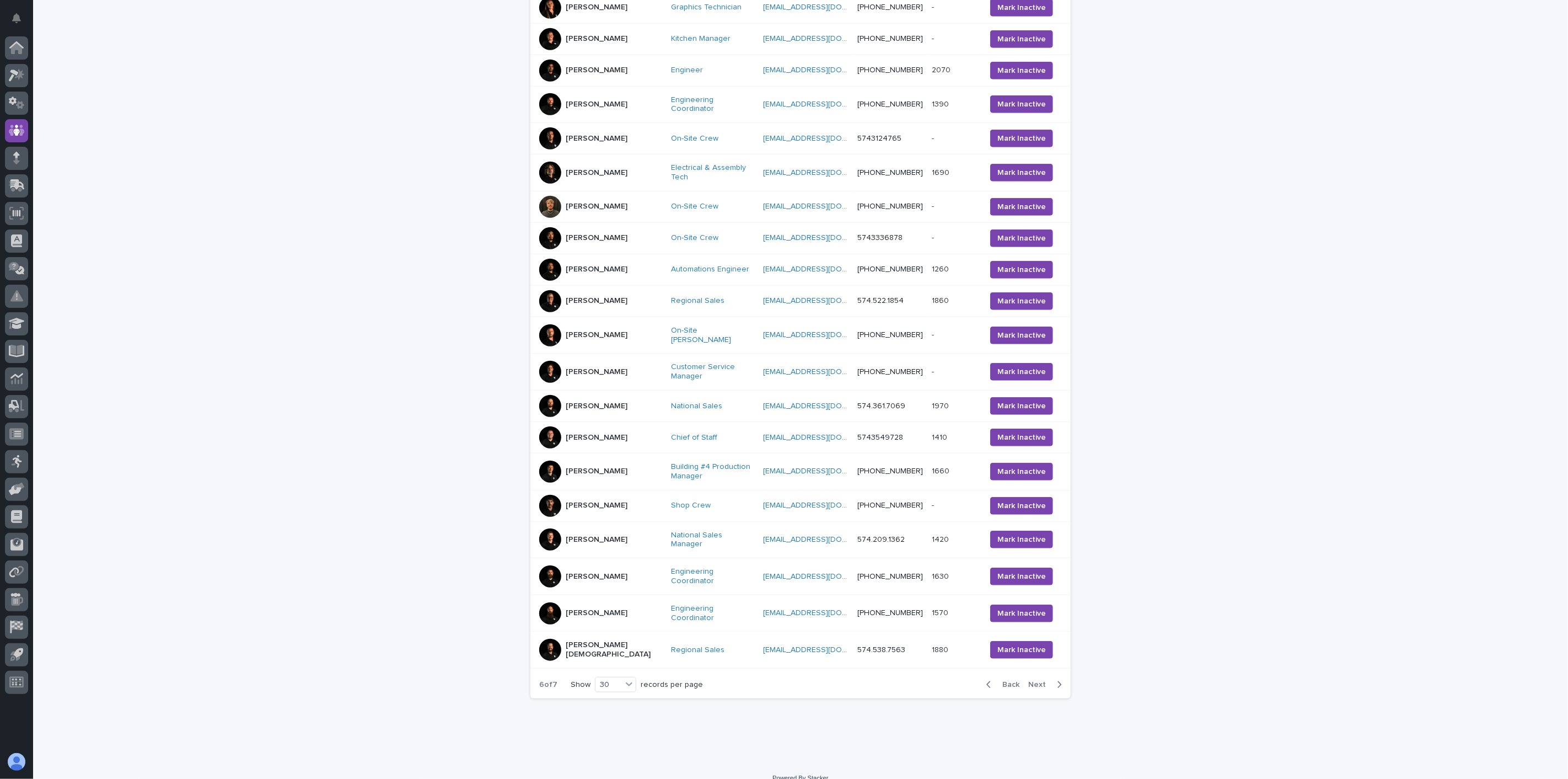
click at [1034, 681] on span "Next" at bounding box center [1040, 685] width 24 height 8
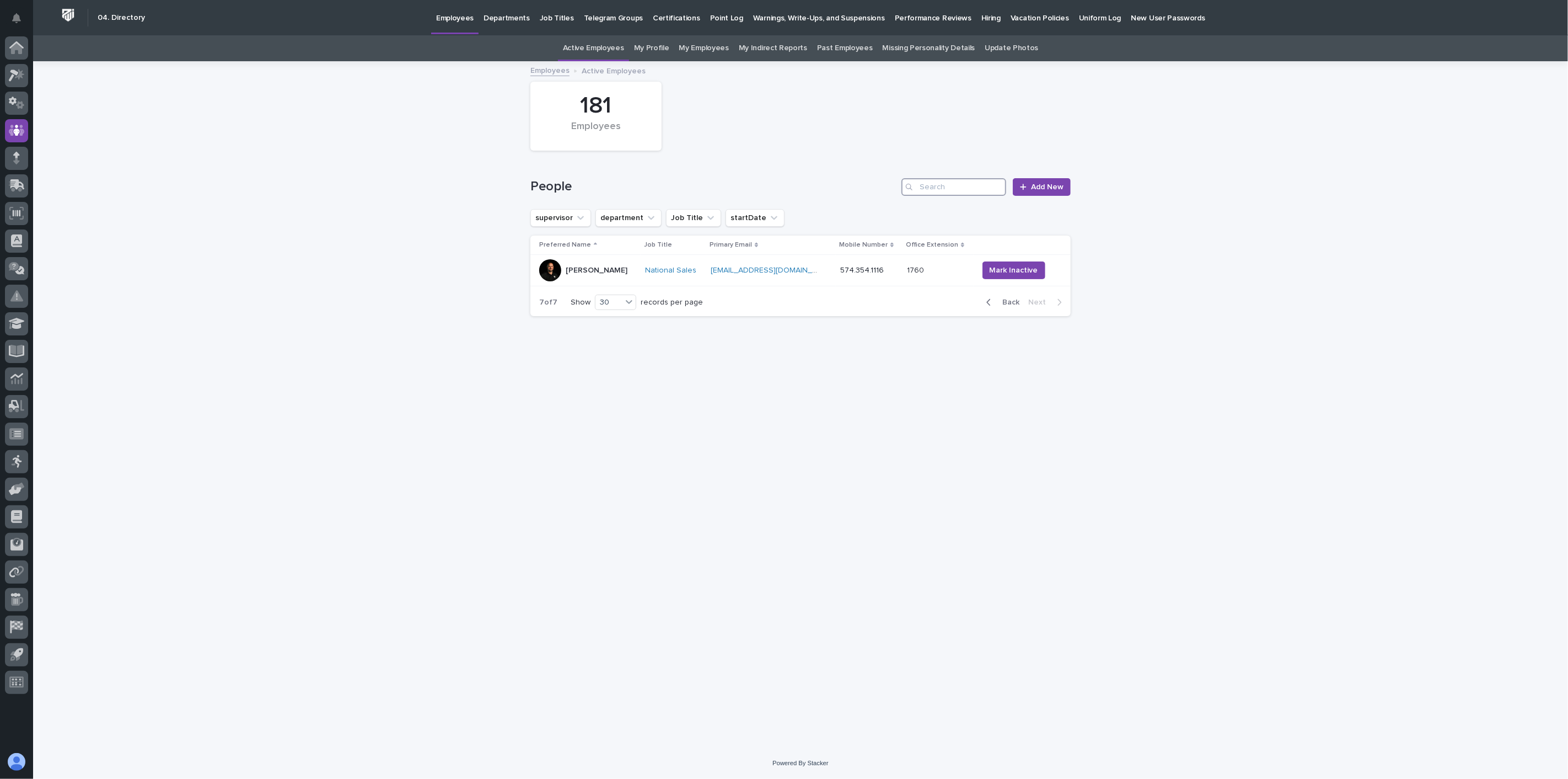
click at [939, 185] on input "Search" at bounding box center [954, 187] width 105 height 18
type input "sid"
